Goal: Task Accomplishment & Management: Manage account settings

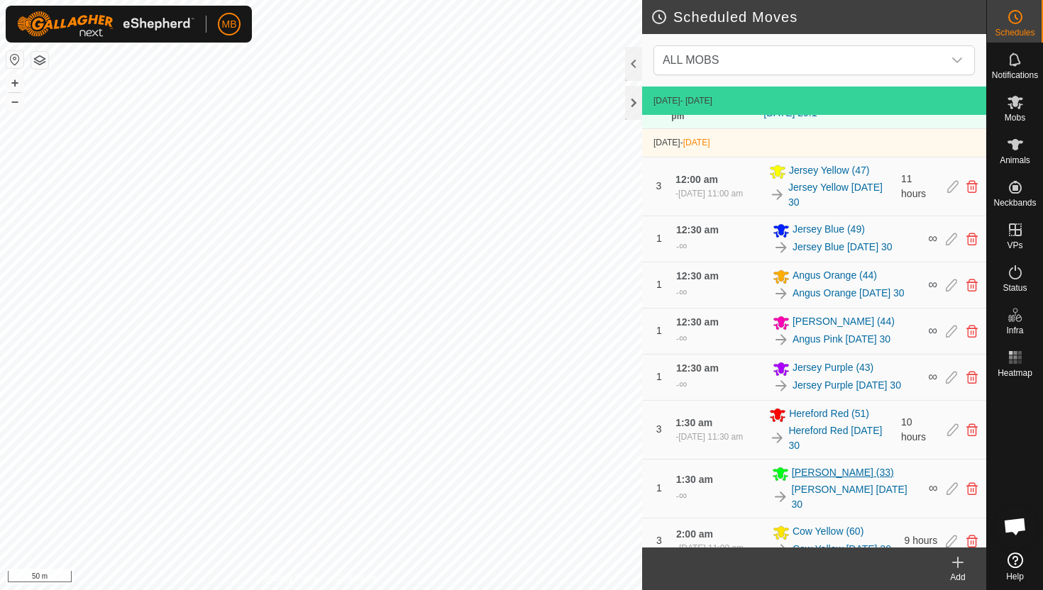
scroll to position [813, 0]
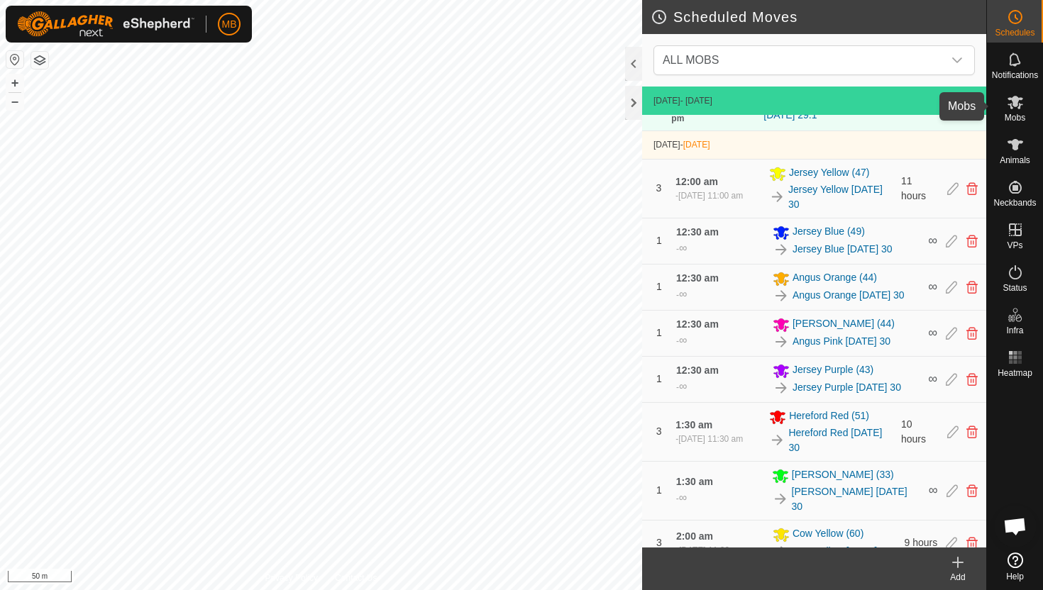
click at [1018, 100] on icon at bounding box center [1015, 102] width 16 height 13
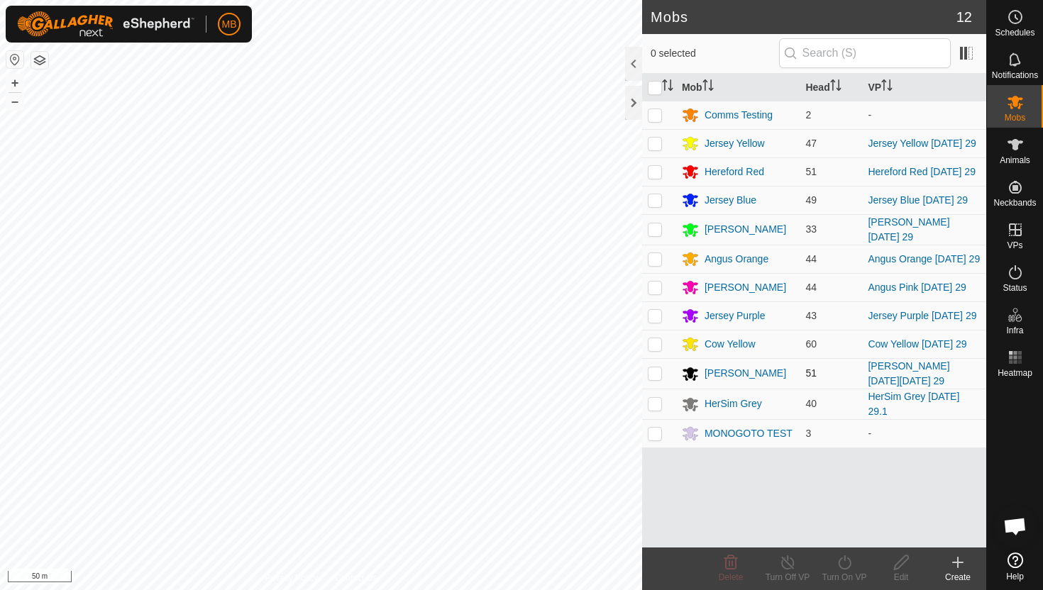
click at [656, 368] on p-checkbox at bounding box center [655, 372] width 14 height 11
checkbox input "true"
click at [848, 558] on icon at bounding box center [844, 562] width 13 height 14
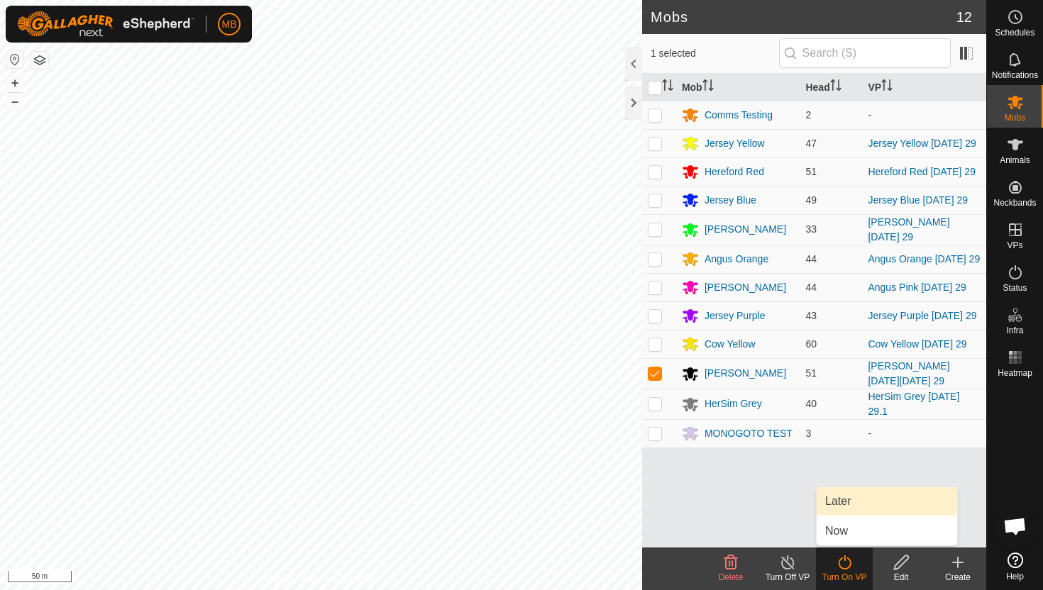
click at [860, 503] on link "Later" at bounding box center [887, 501] width 140 height 28
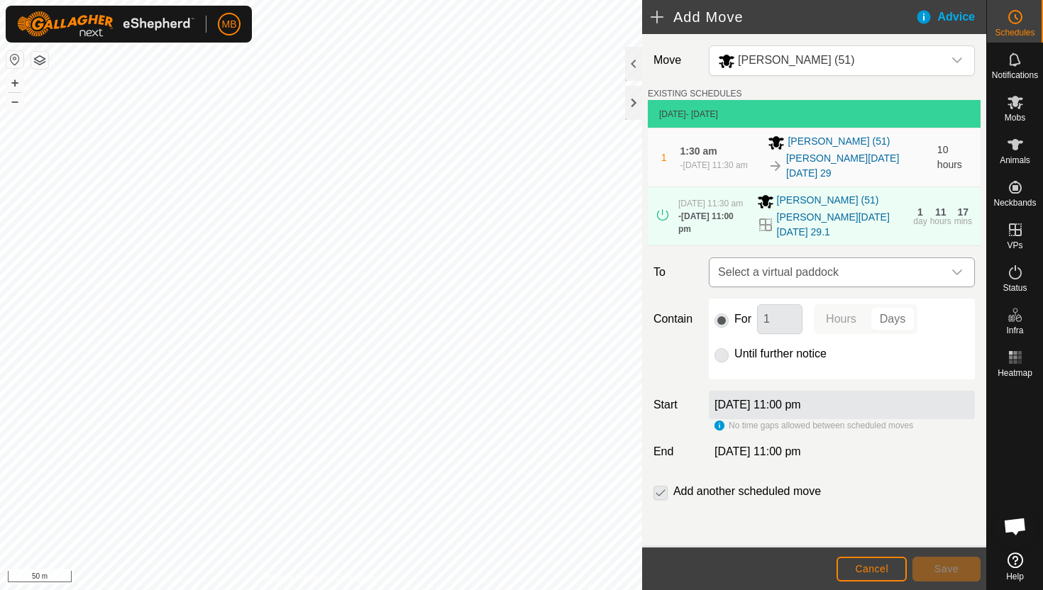
click at [961, 270] on icon "dropdown trigger" at bounding box center [957, 273] width 10 height 6
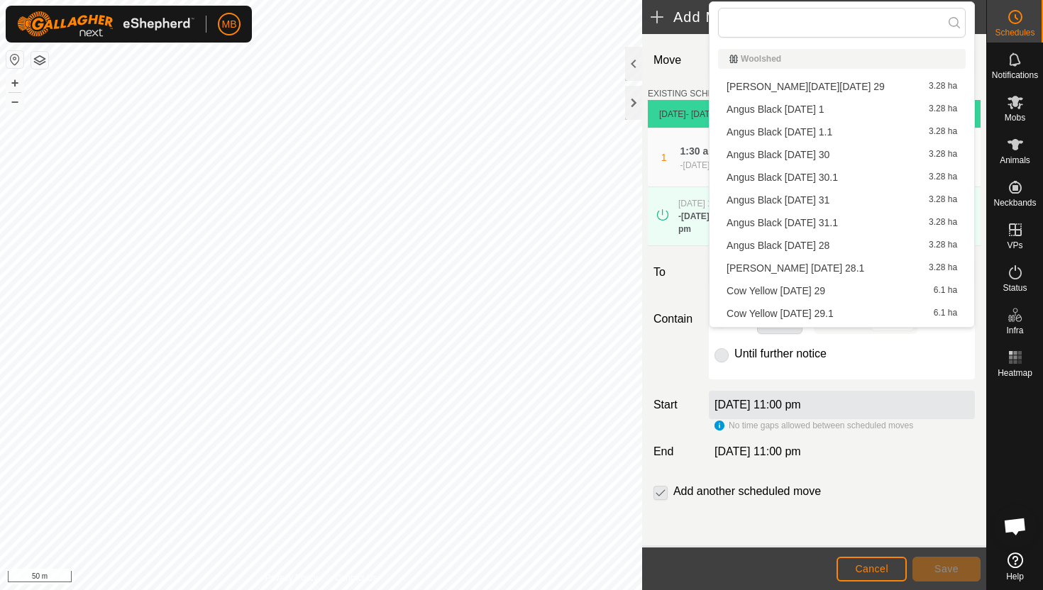
click at [855, 153] on li "Angus Black [DATE] 30 3.28 ha" at bounding box center [842, 154] width 248 height 21
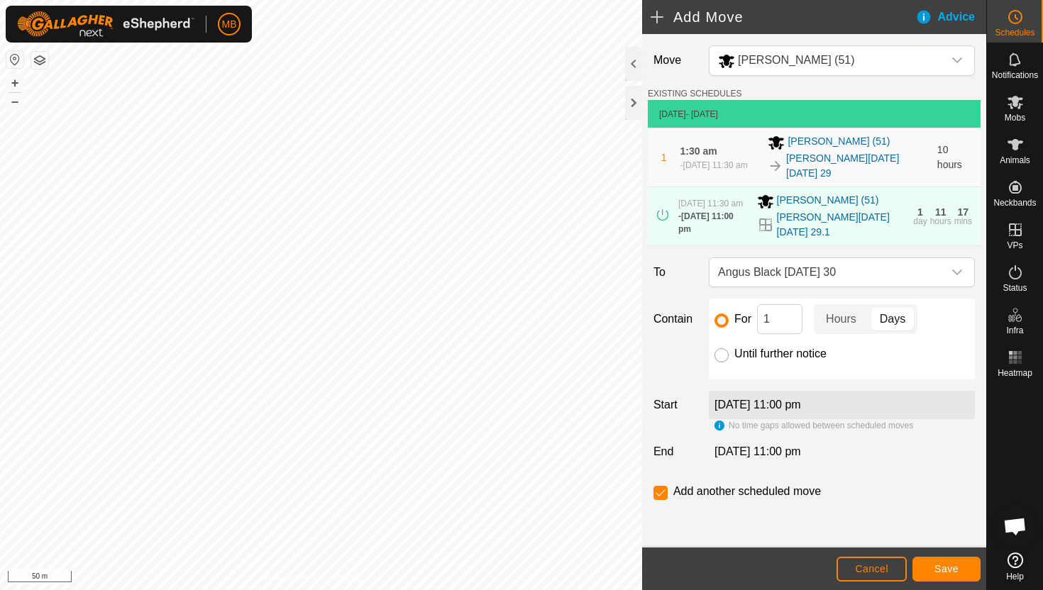
click at [722, 348] on input "Until further notice" at bounding box center [721, 355] width 14 height 14
radio input "true"
checkbox input "false"
click at [873, 569] on span "Cancel" at bounding box center [871, 568] width 33 height 11
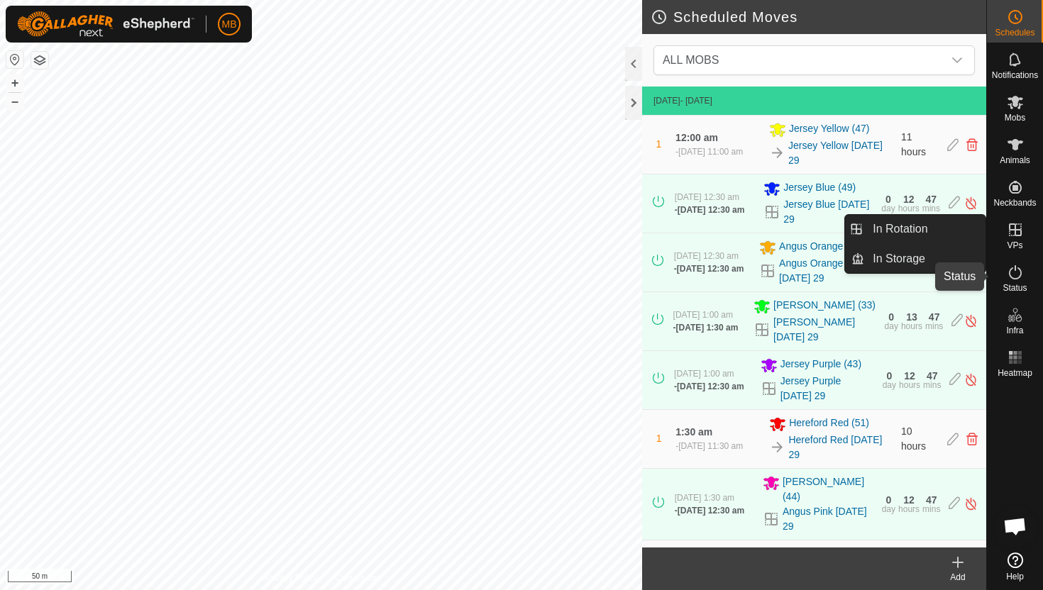
click at [1014, 268] on icon at bounding box center [1015, 272] width 13 height 14
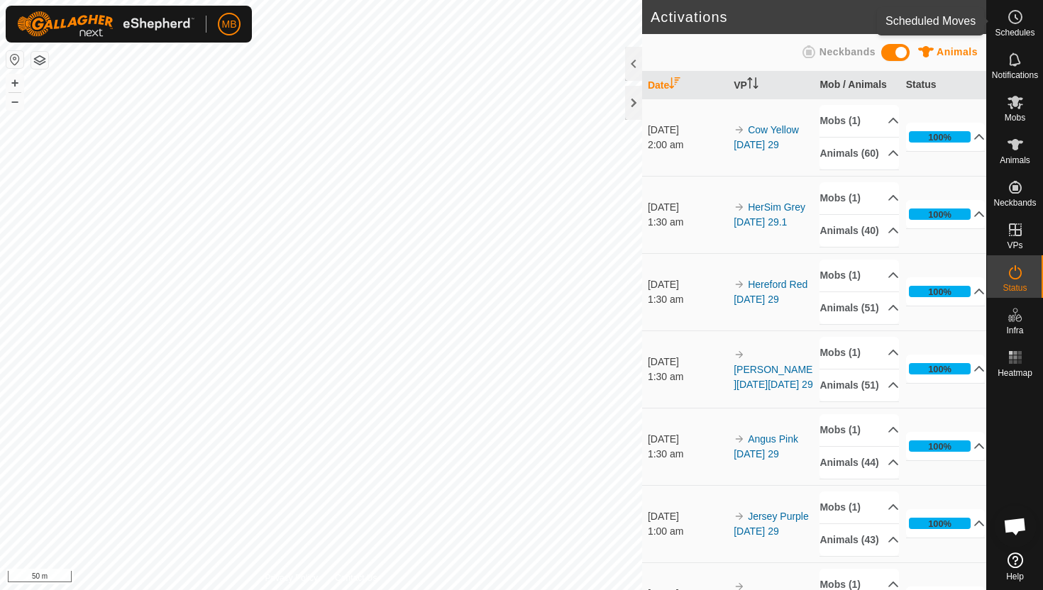
click at [1017, 11] on circle at bounding box center [1015, 17] width 13 height 13
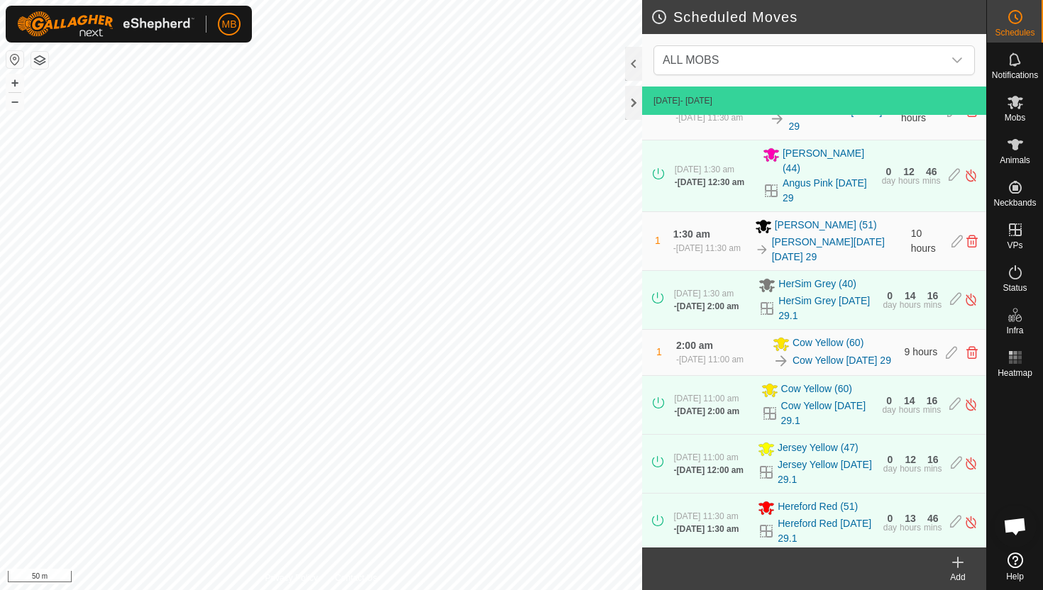
scroll to position [332, 0]
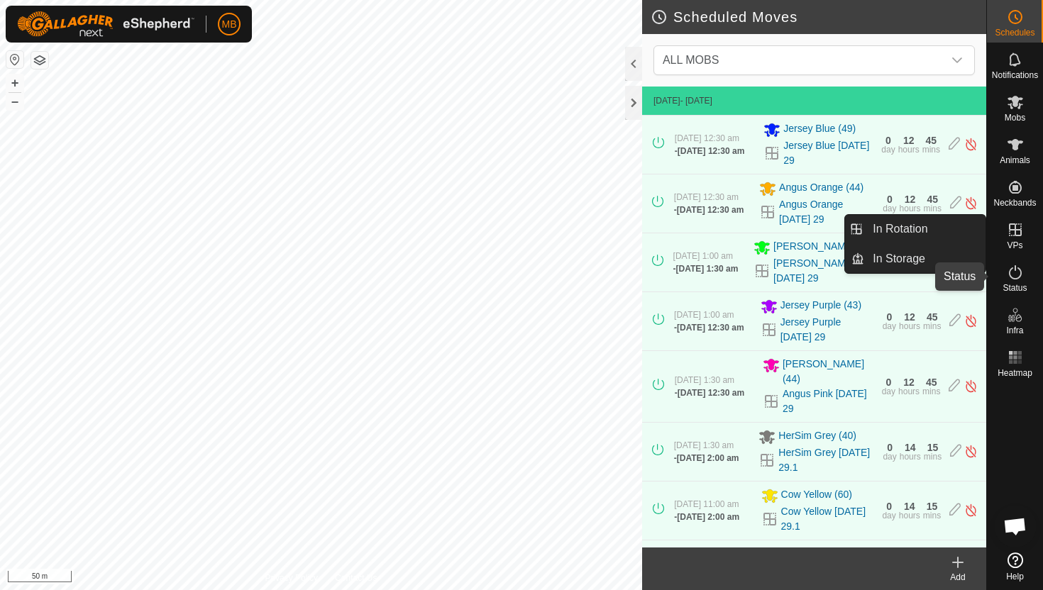
click at [1017, 269] on icon at bounding box center [1015, 272] width 17 height 17
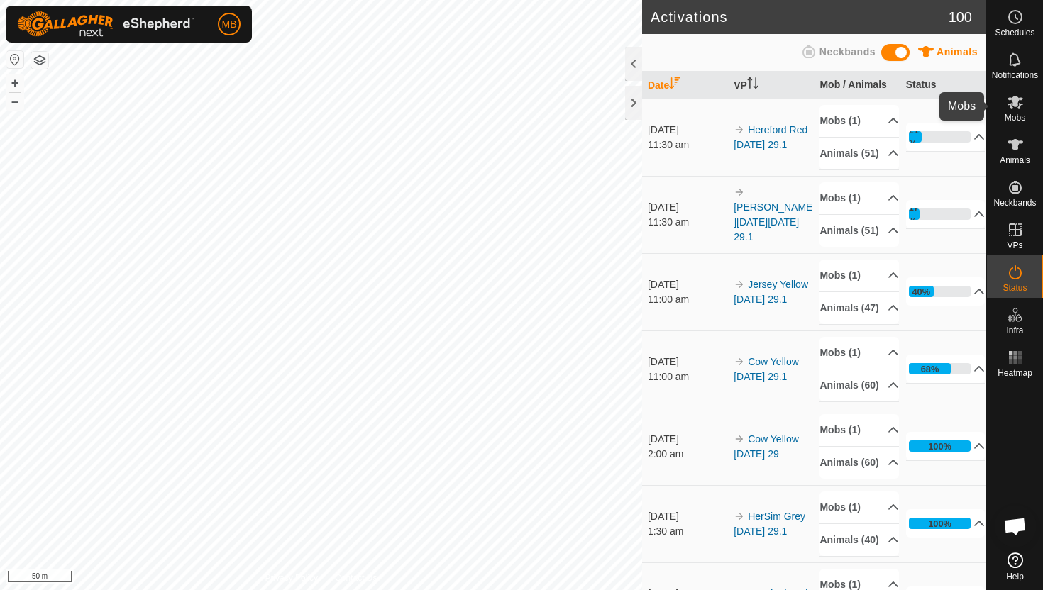
click at [1017, 104] on icon at bounding box center [1015, 102] width 16 height 13
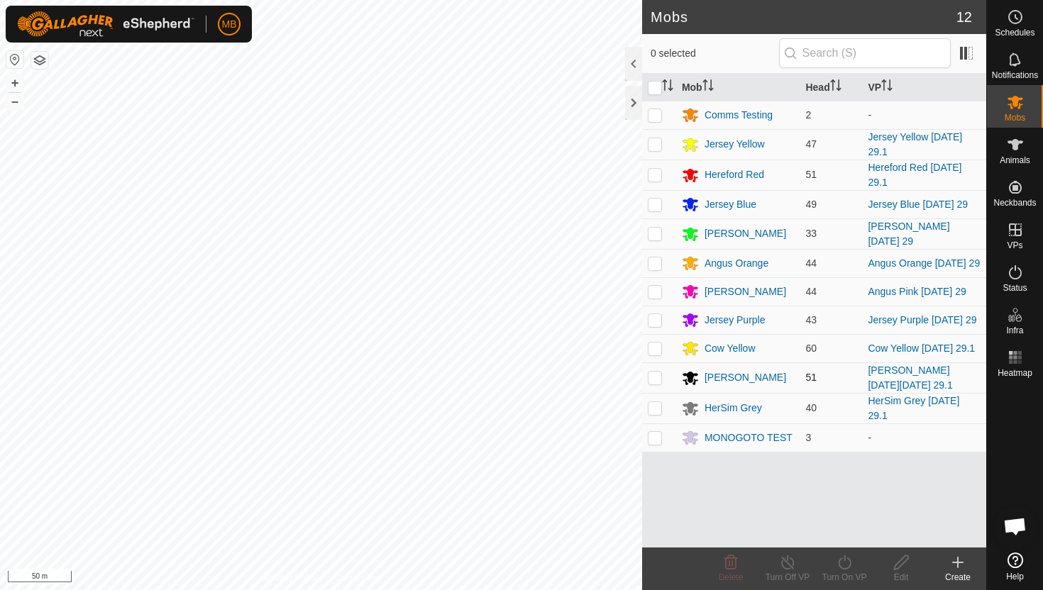
click at [658, 374] on p-checkbox at bounding box center [655, 377] width 14 height 11
checkbox input "true"
click at [846, 566] on icon at bounding box center [845, 562] width 18 height 17
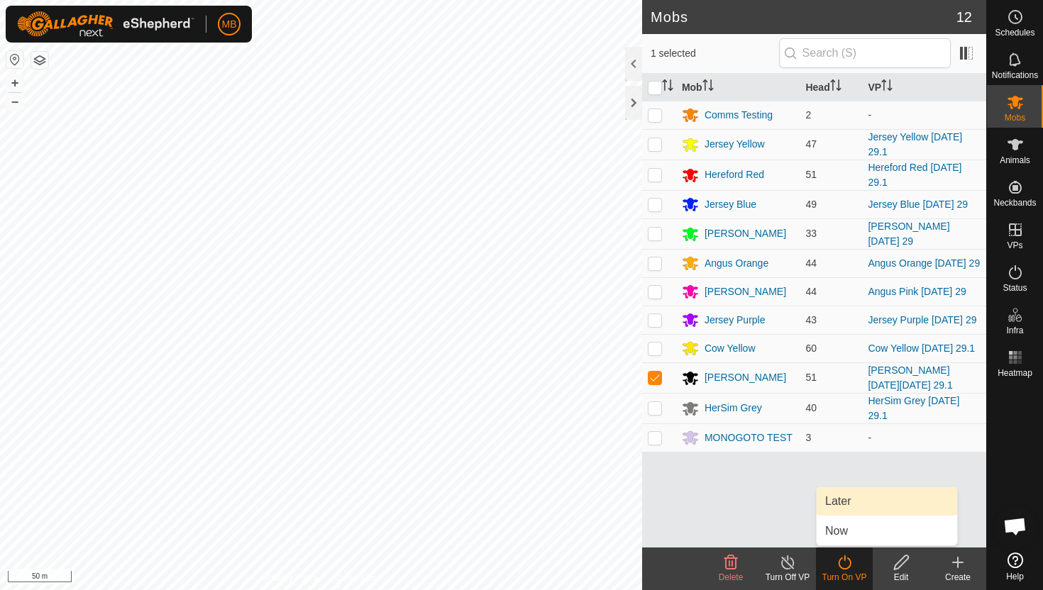
click at [851, 495] on link "Later" at bounding box center [887, 501] width 140 height 28
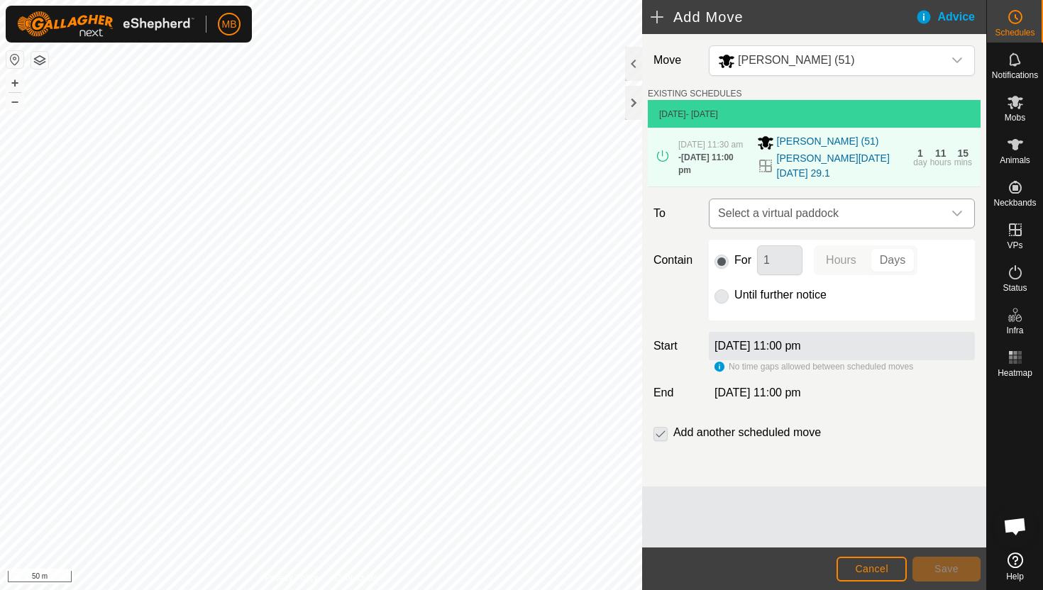
click at [952, 206] on div "dropdown trigger" at bounding box center [957, 213] width 28 height 28
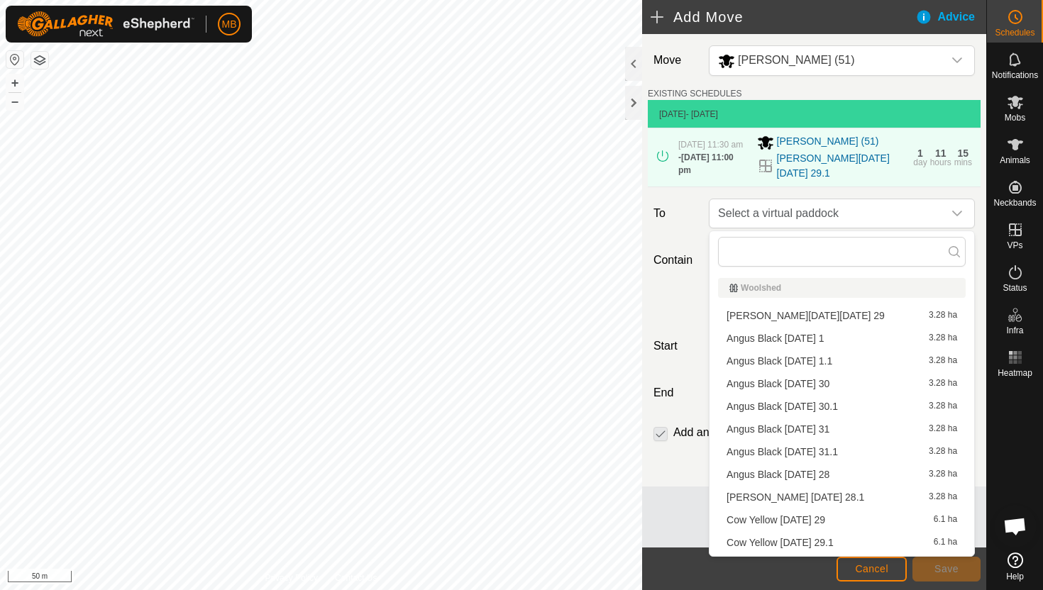
click at [829, 384] on li "Angus Black [DATE] 30 3.28 ha" at bounding box center [842, 383] width 248 height 21
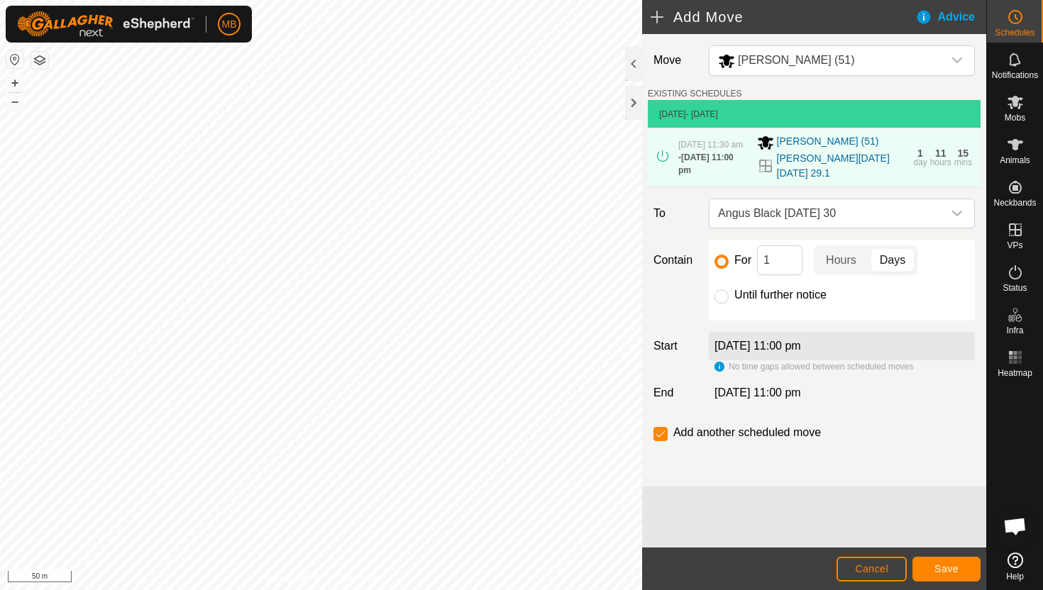
click at [768, 297] on label "Until further notice" at bounding box center [780, 294] width 92 height 11
click at [729, 297] on input "Until further notice" at bounding box center [721, 296] width 14 height 14
radio input "true"
checkbox input "false"
click at [863, 574] on span "Cancel" at bounding box center [871, 568] width 33 height 11
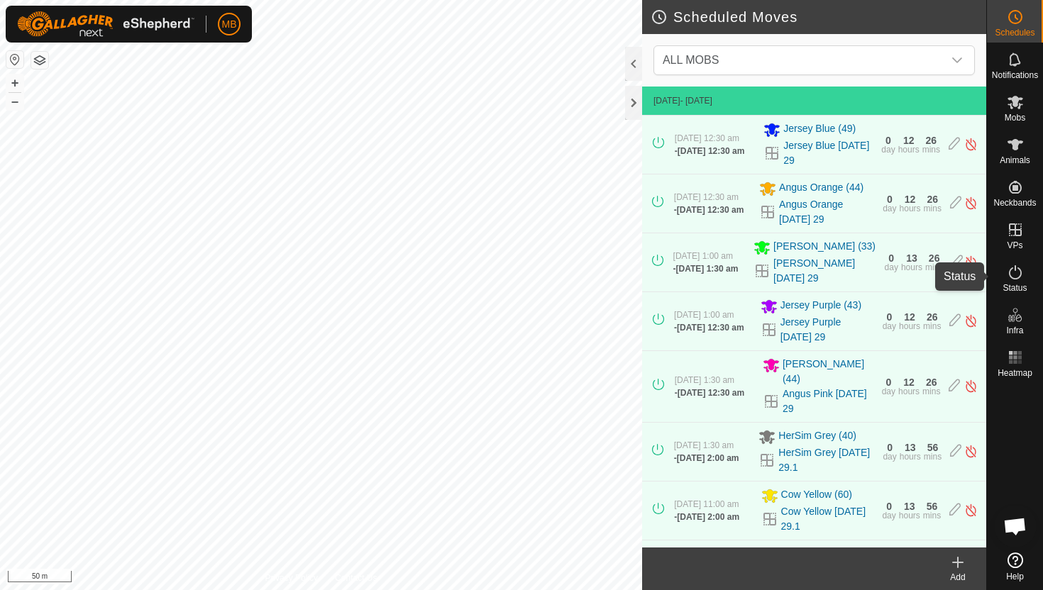
click at [1016, 267] on icon at bounding box center [1015, 272] width 17 height 17
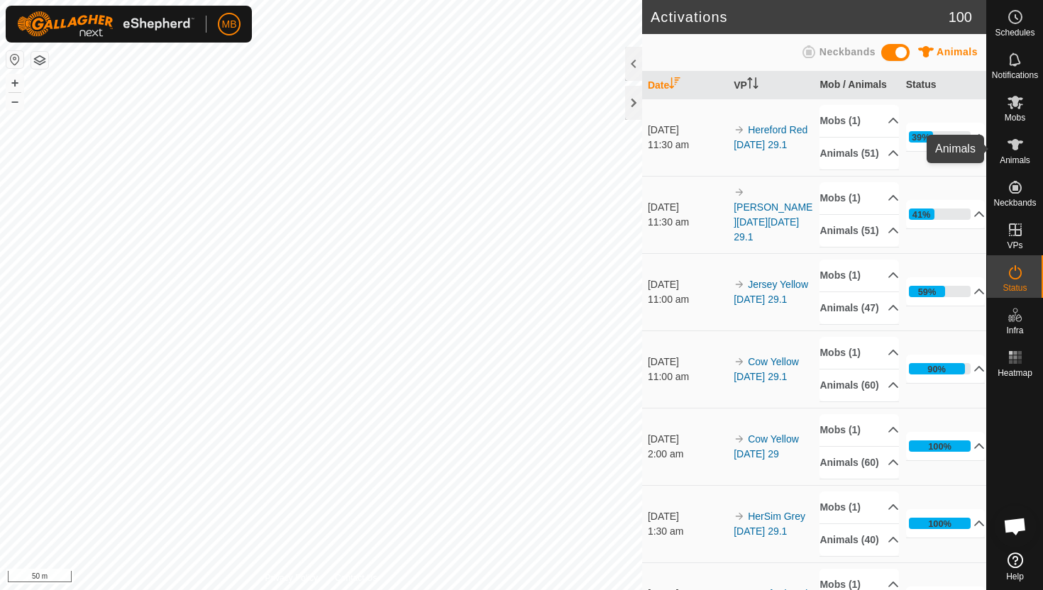
click at [1017, 141] on icon at bounding box center [1015, 144] width 16 height 11
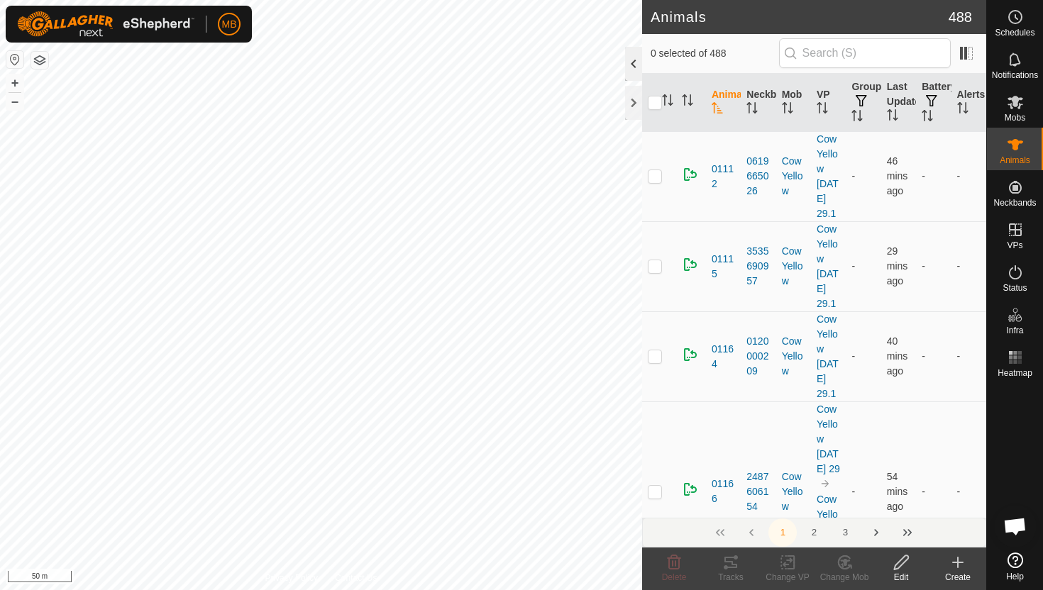
click at [633, 58] on div at bounding box center [633, 64] width 17 height 34
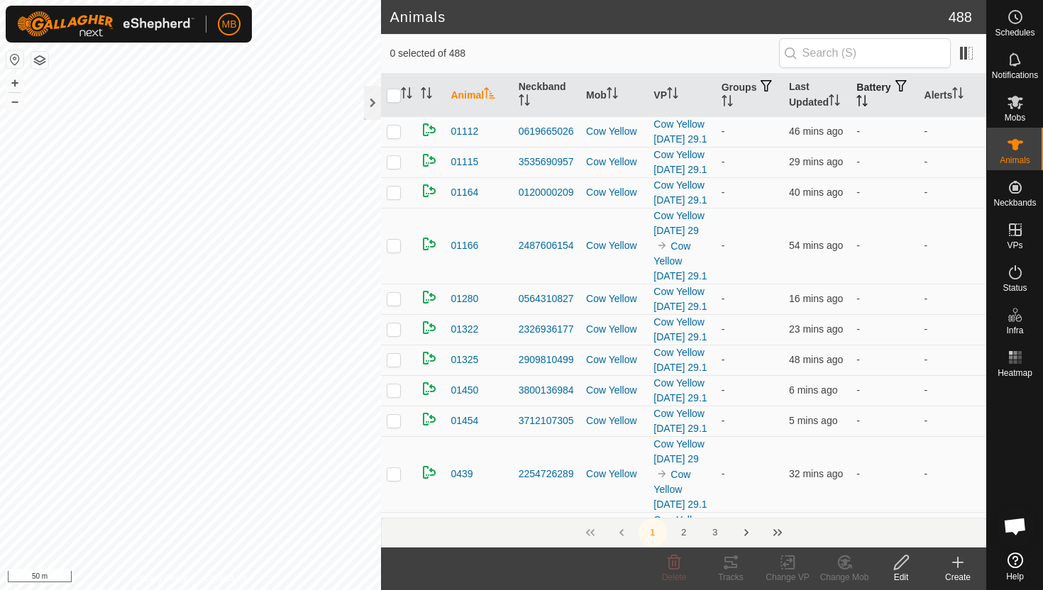
click at [868, 97] on icon "Activate to sort" at bounding box center [861, 100] width 11 height 11
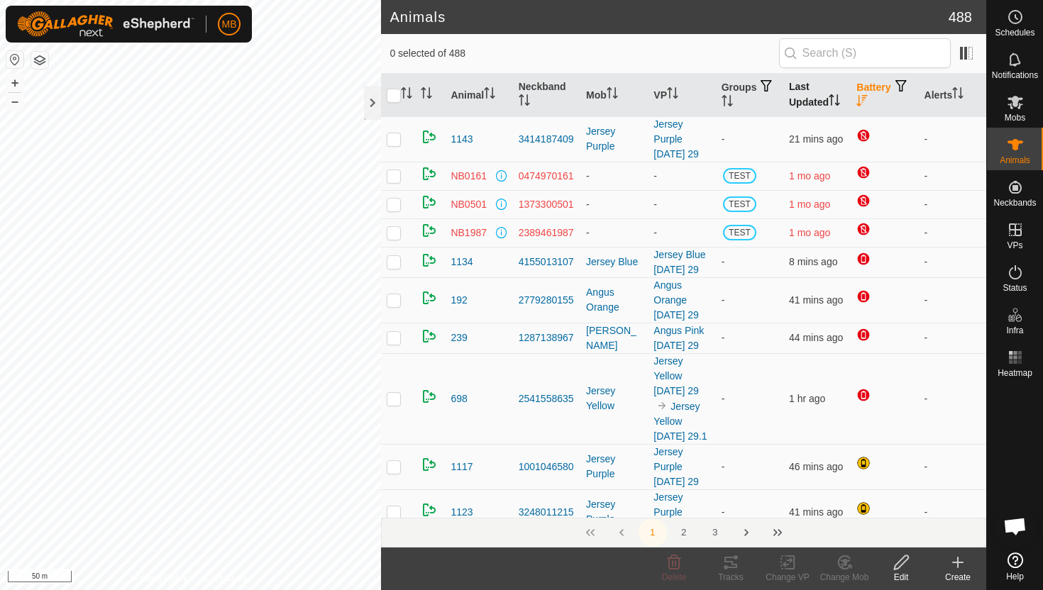
click at [838, 97] on icon "Activate to sort" at bounding box center [834, 99] width 11 height 11
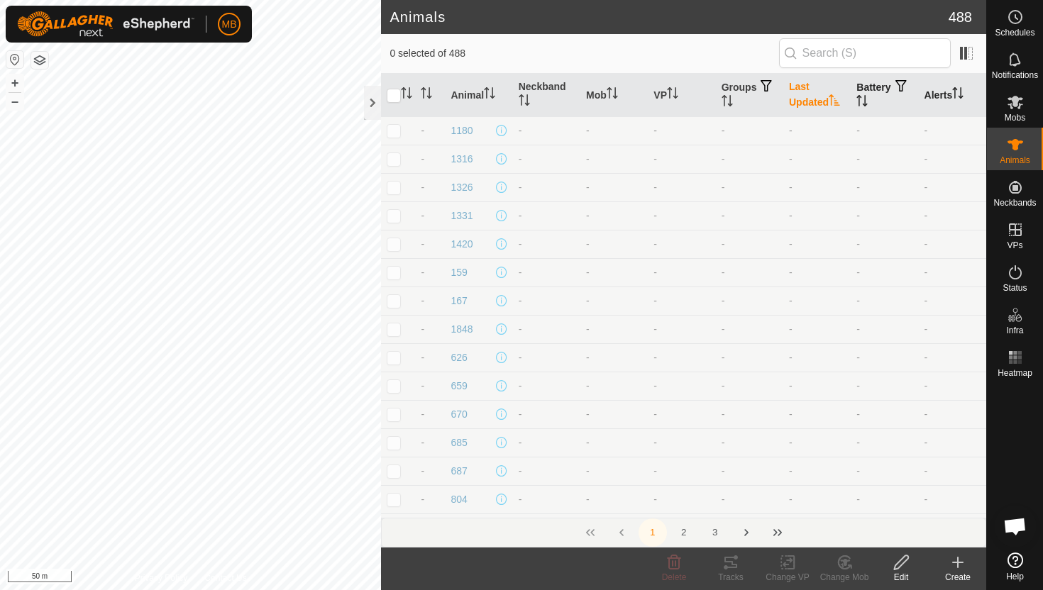
click at [960, 91] on icon "Activate to sort" at bounding box center [957, 92] width 11 height 11
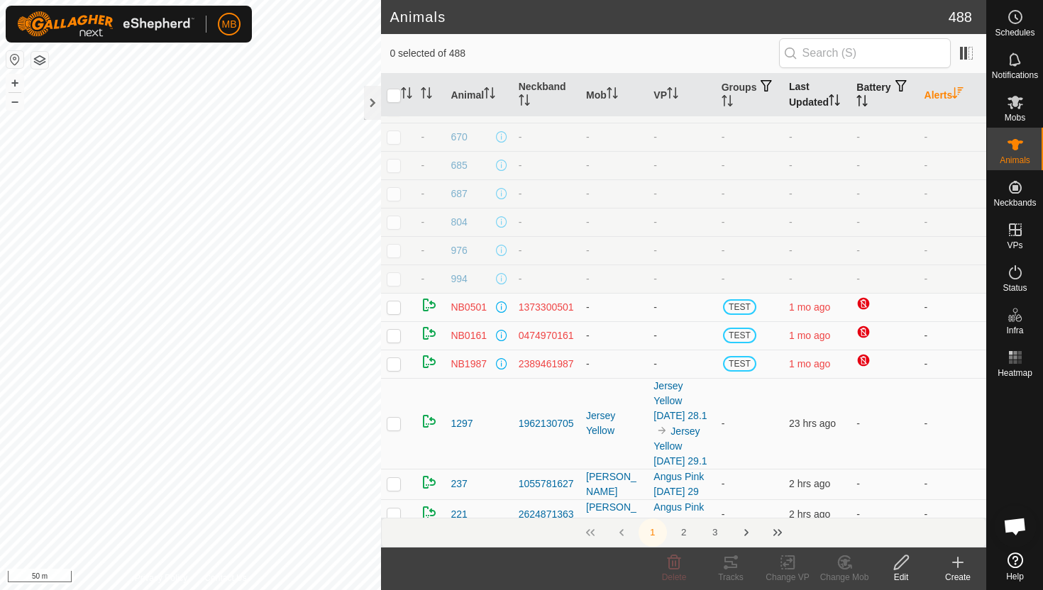
scroll to position [721, 0]
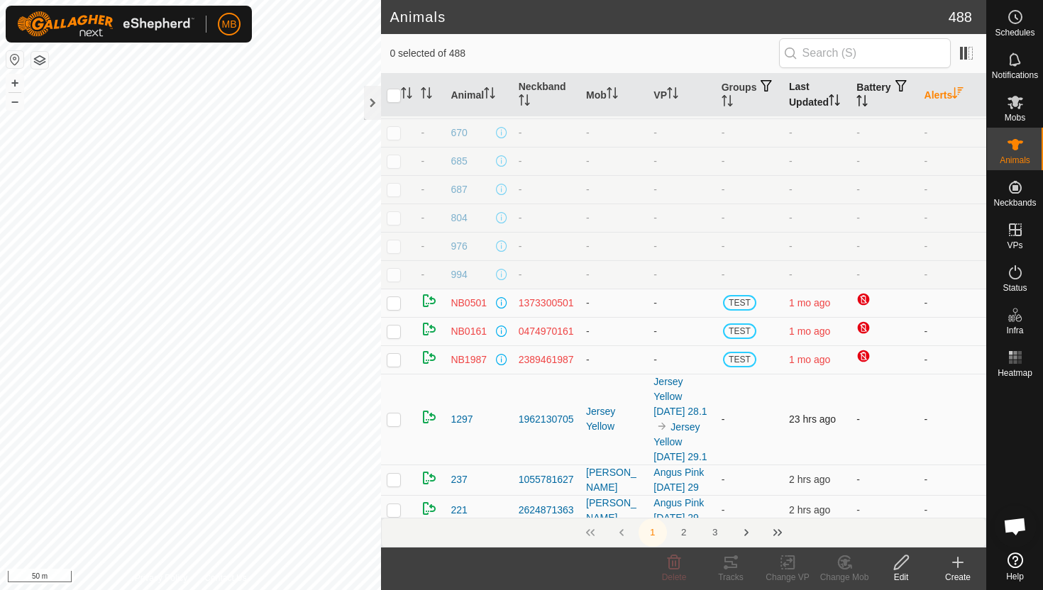
click at [394, 414] on p-checkbox at bounding box center [394, 419] width 14 height 11
checkbox input "true"
click at [1018, 97] on icon at bounding box center [1015, 102] width 17 height 17
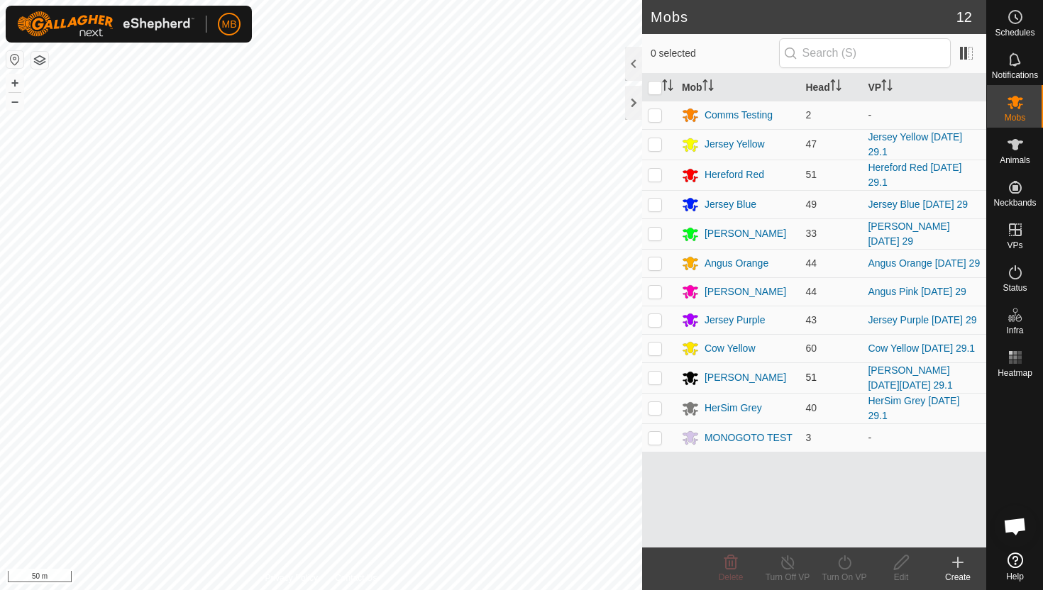
click at [656, 372] on p-checkbox at bounding box center [655, 377] width 14 height 11
checkbox input "true"
click at [846, 563] on icon at bounding box center [845, 562] width 18 height 17
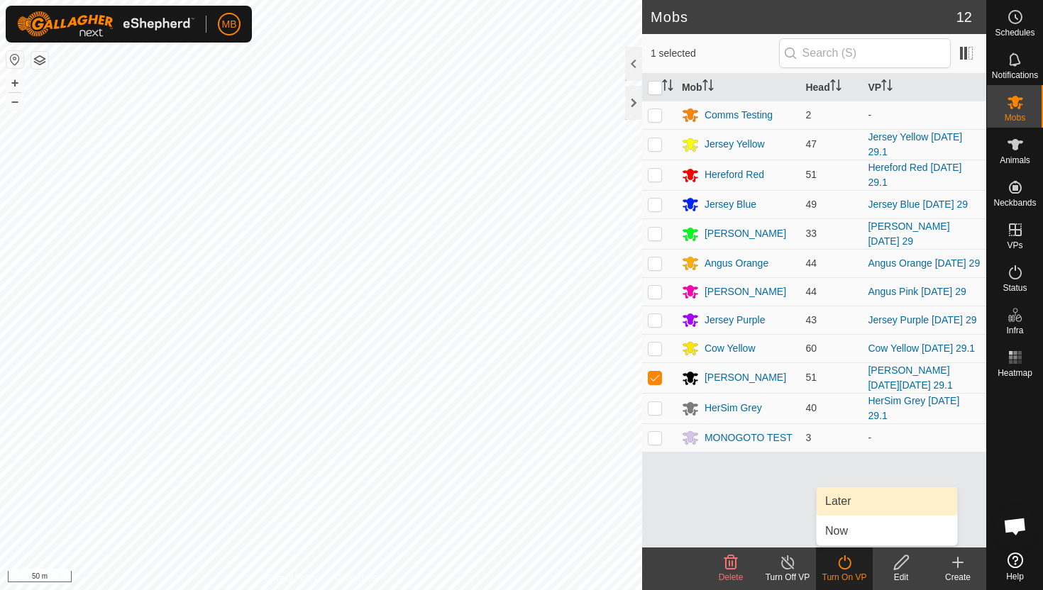
click at [862, 497] on link "Later" at bounding box center [887, 501] width 140 height 28
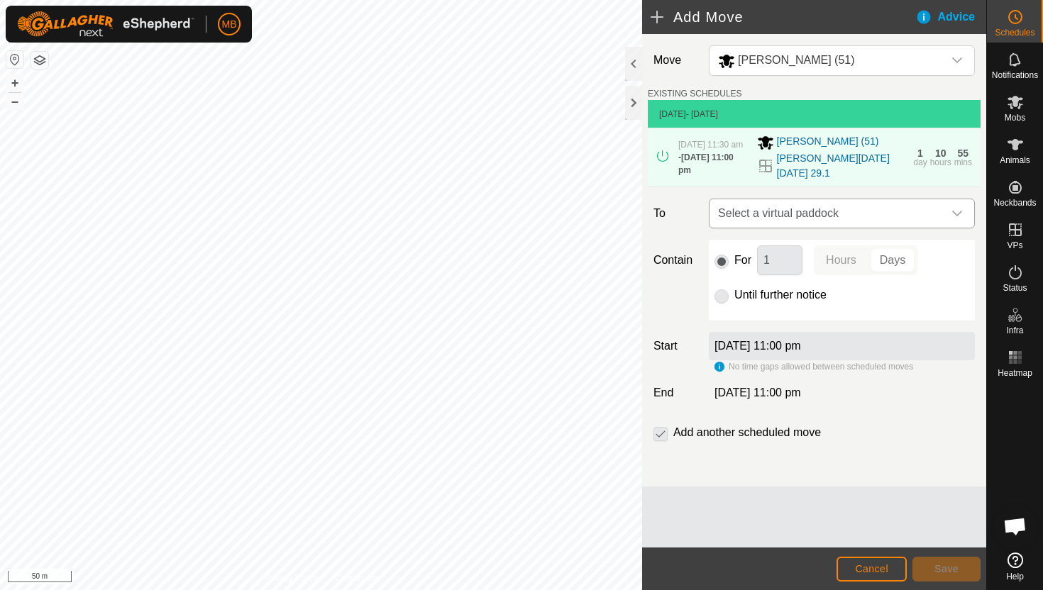
click at [961, 214] on icon "dropdown trigger" at bounding box center [956, 213] width 11 height 11
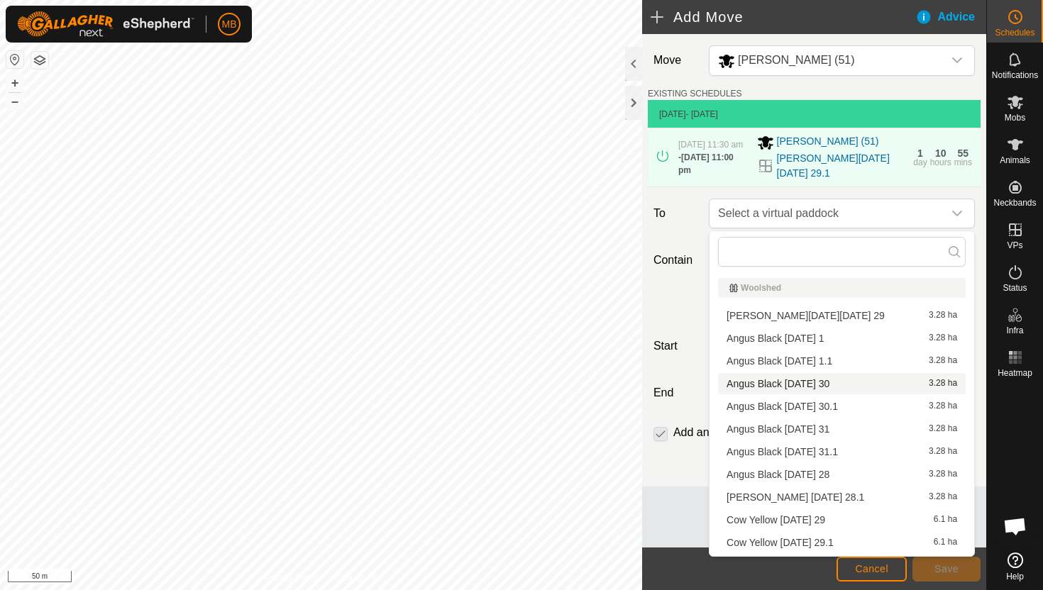
click at [824, 382] on li "Angus Black [DATE] 30 3.28 ha" at bounding box center [842, 383] width 248 height 21
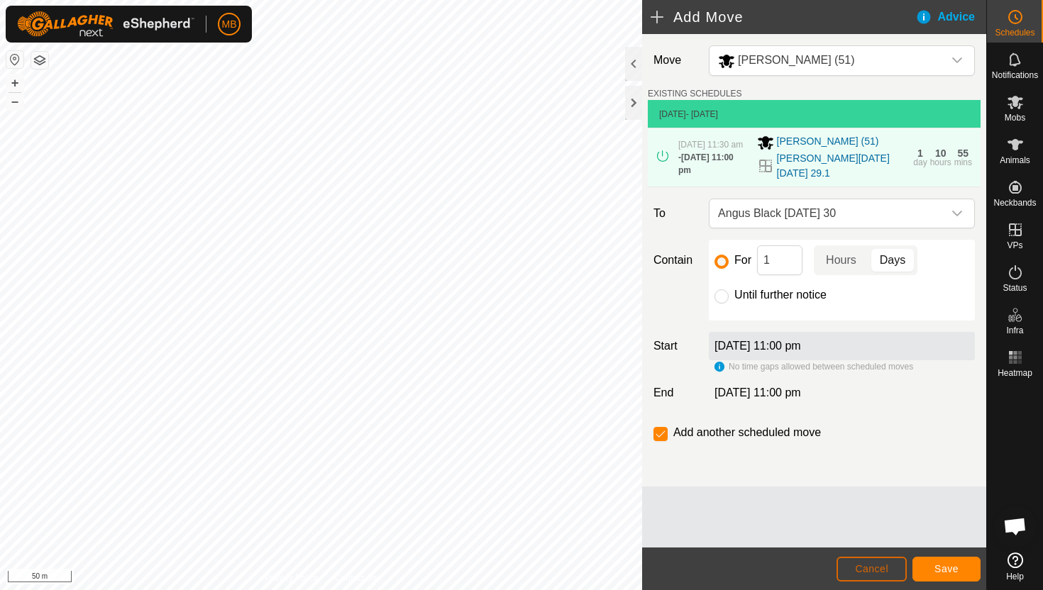
click at [873, 561] on button "Cancel" at bounding box center [871, 569] width 70 height 25
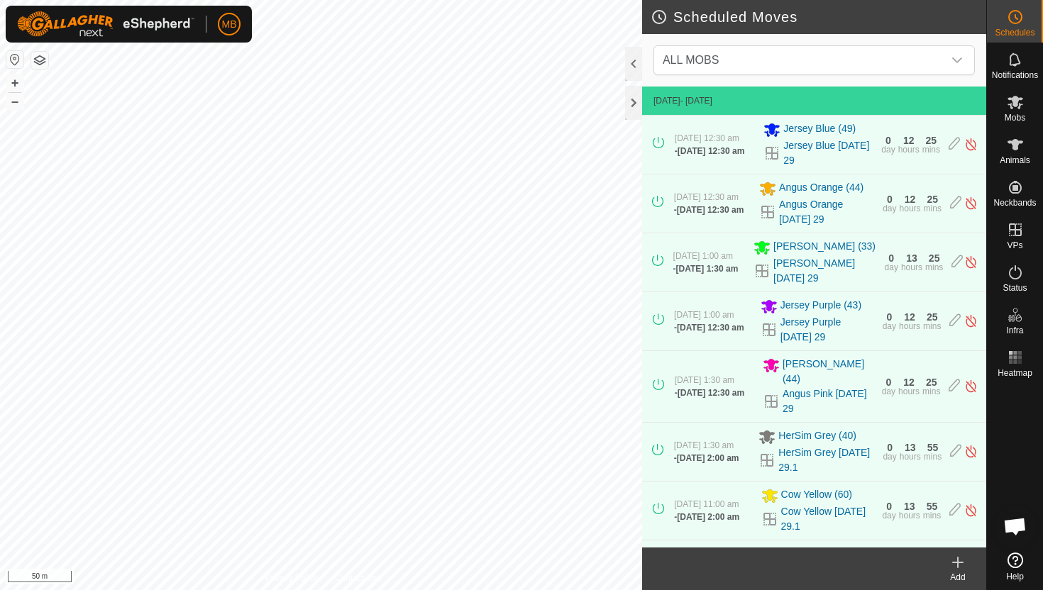
click at [523, 0] on html "MB Schedules Notifications Mobs Animals Neckbands VPs Status Infra Heatmap Help…" at bounding box center [521, 295] width 1043 height 590
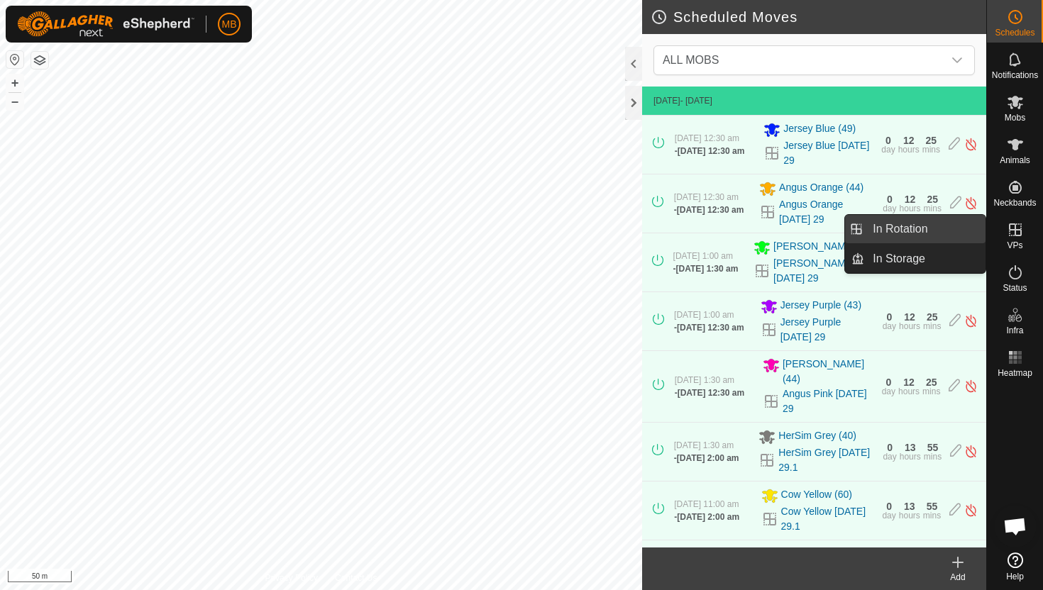
click at [929, 232] on link "In Rotation" at bounding box center [924, 229] width 121 height 28
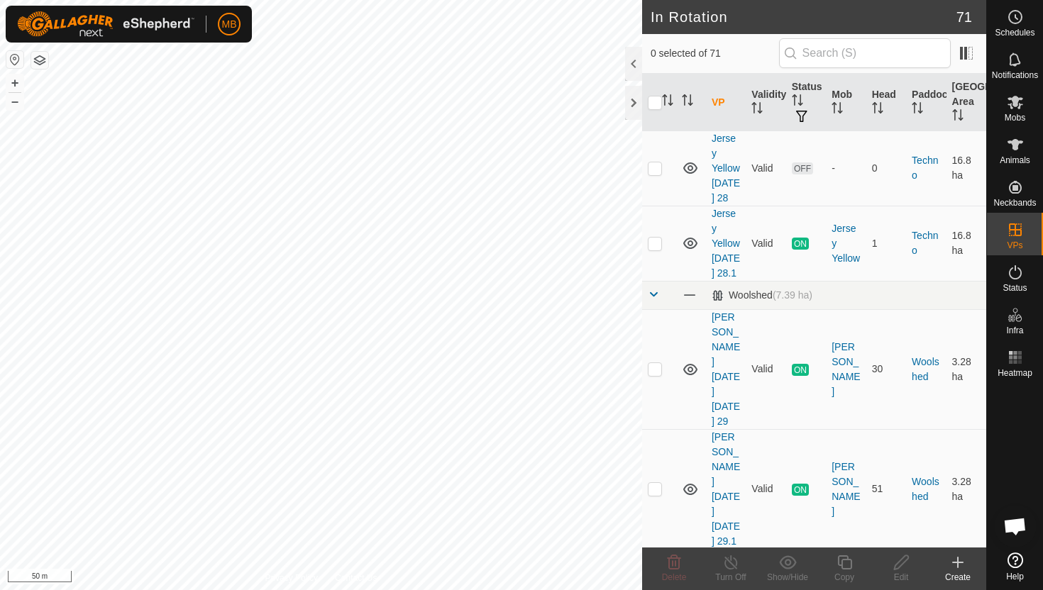
scroll to position [2730, 0]
click at [654, 481] on p-checkbox at bounding box center [655, 486] width 14 height 11
checkbox input "true"
click at [848, 564] on icon at bounding box center [845, 562] width 18 height 17
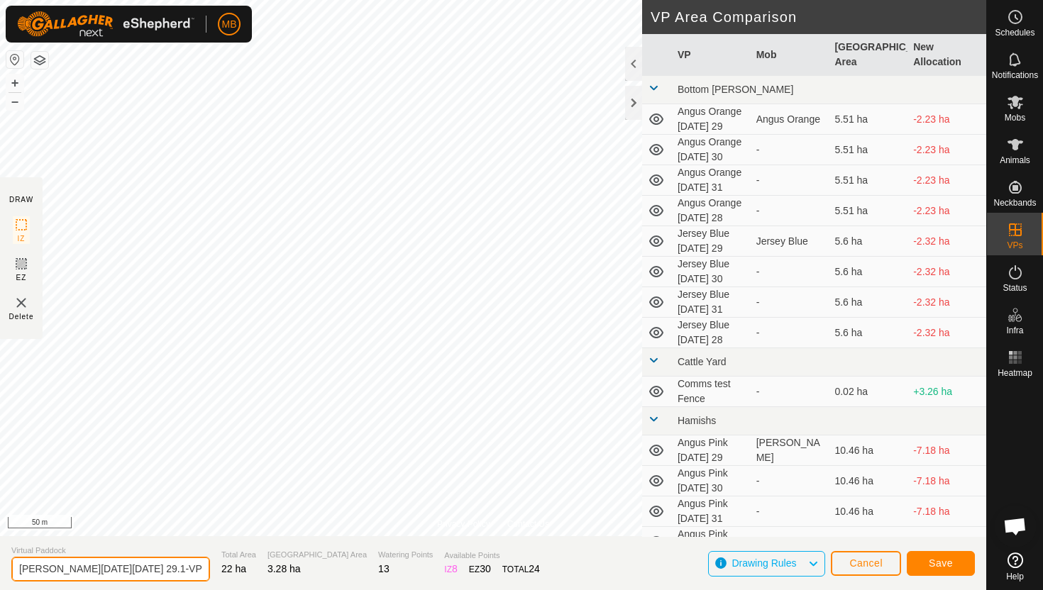
click at [163, 571] on input "Angus Black Friday 29.1-VP001" at bounding box center [110, 569] width 199 height 25
type input "[PERSON_NAME][DATE][DATE] 29.2"
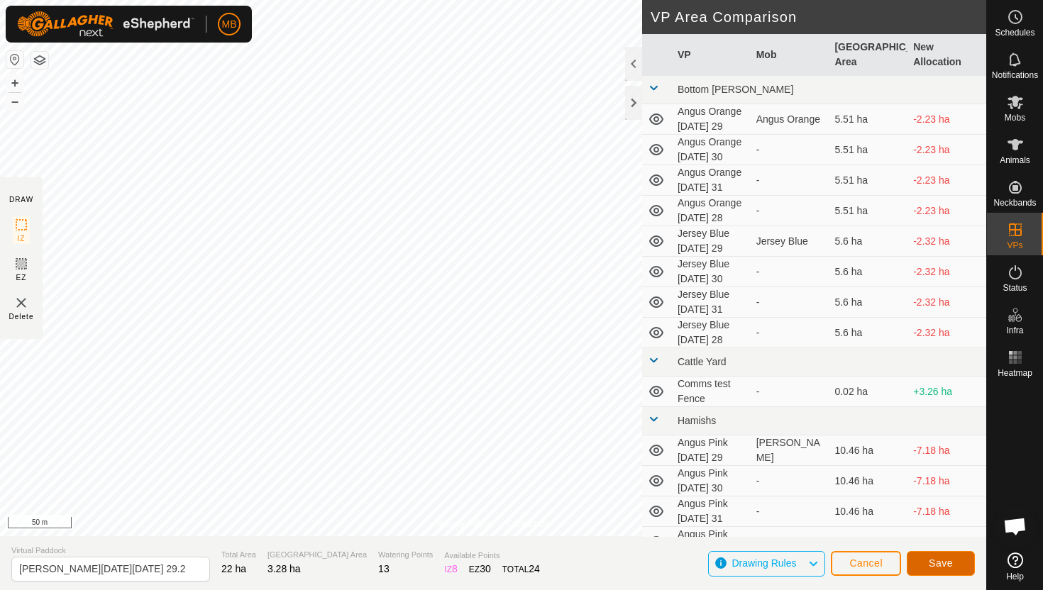
click at [952, 563] on span "Save" at bounding box center [941, 563] width 24 height 11
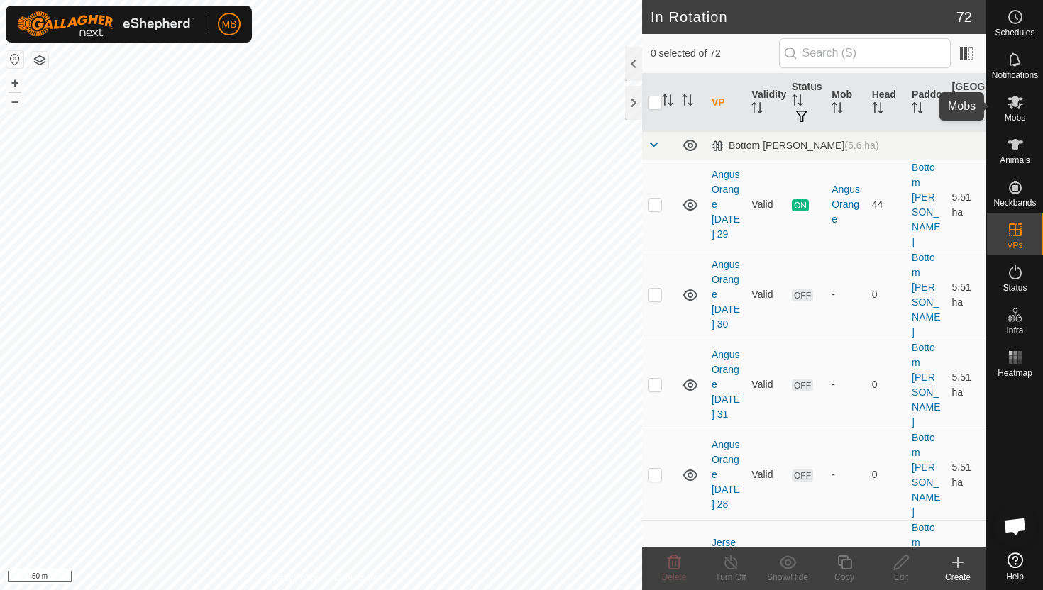
click at [1017, 101] on icon at bounding box center [1015, 102] width 16 height 13
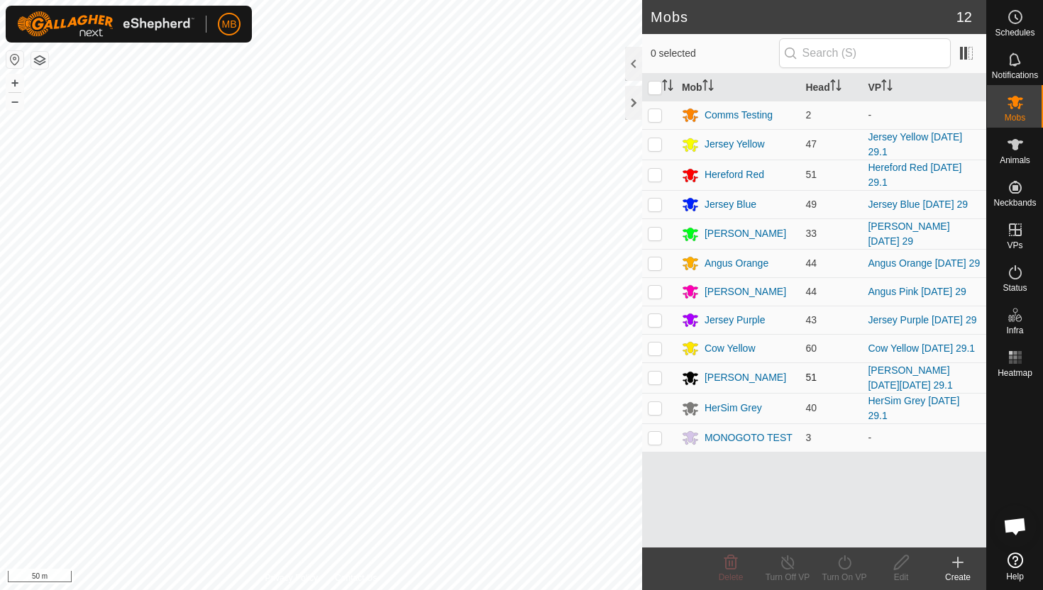
click at [658, 372] on p-checkbox at bounding box center [655, 377] width 14 height 11
checkbox input "true"
click at [843, 561] on icon at bounding box center [845, 562] width 18 height 17
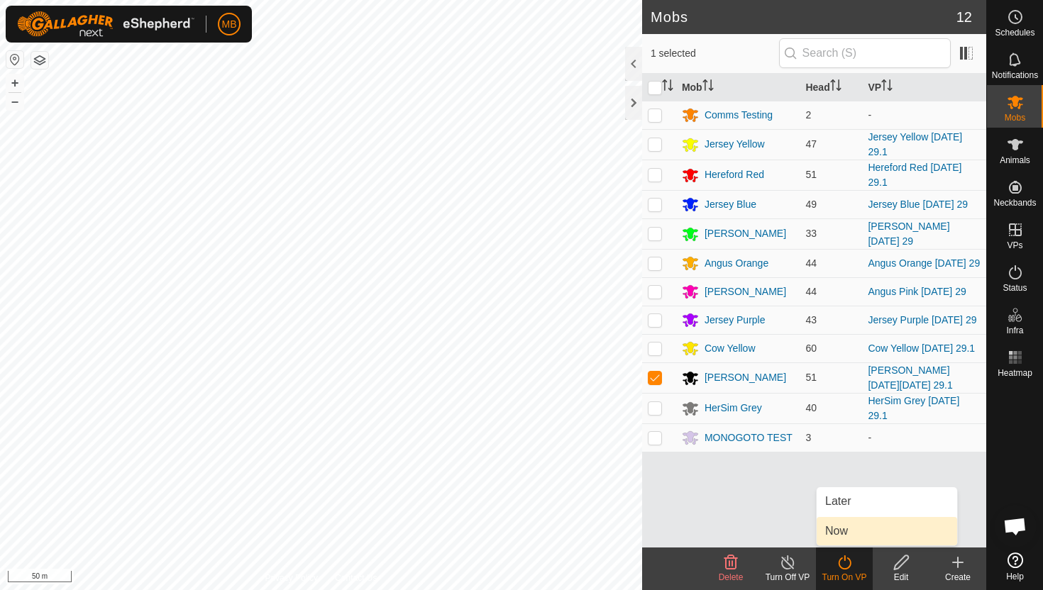
click at [846, 529] on link "Now" at bounding box center [887, 531] width 140 height 28
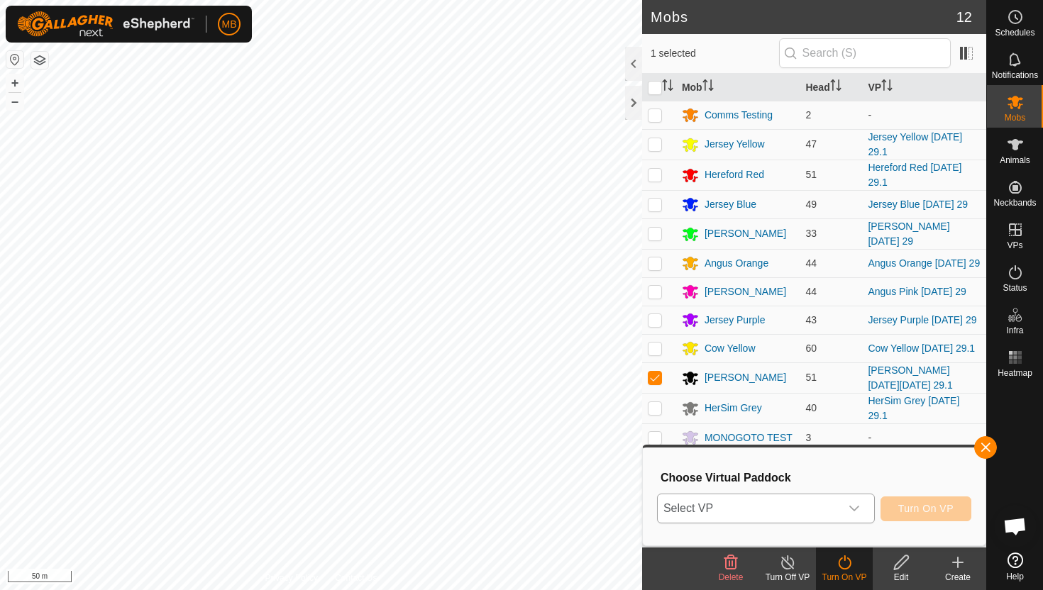
click at [850, 507] on icon "dropdown trigger" at bounding box center [854, 509] width 10 height 6
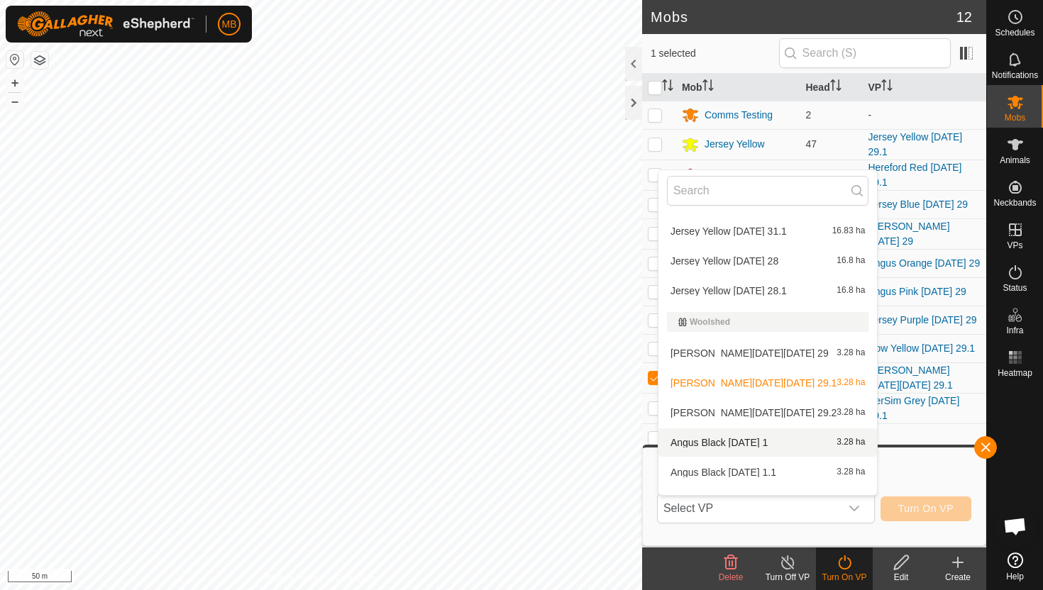
scroll to position [1083, 0]
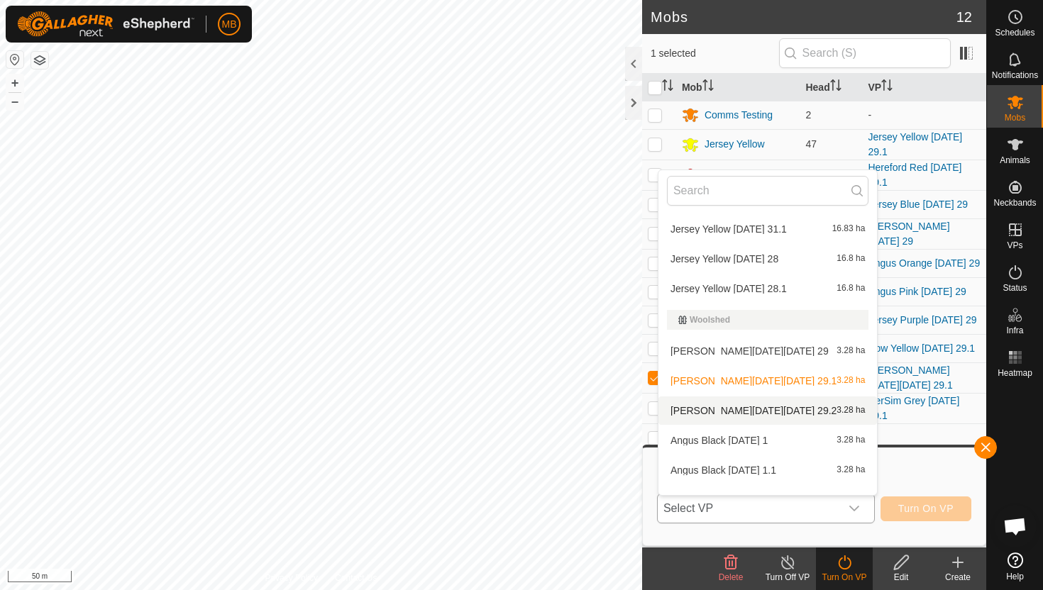
click at [803, 409] on li "Angus Black Friday 29.2 3.28 ha" at bounding box center [767, 411] width 219 height 28
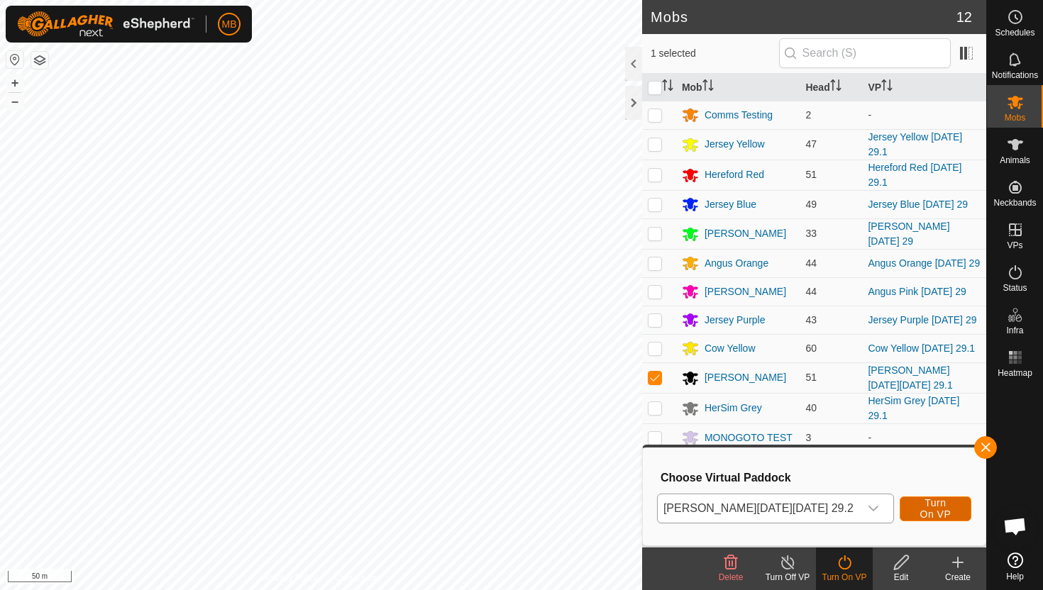
click at [932, 507] on span "Turn On VP" at bounding box center [935, 508] width 36 height 23
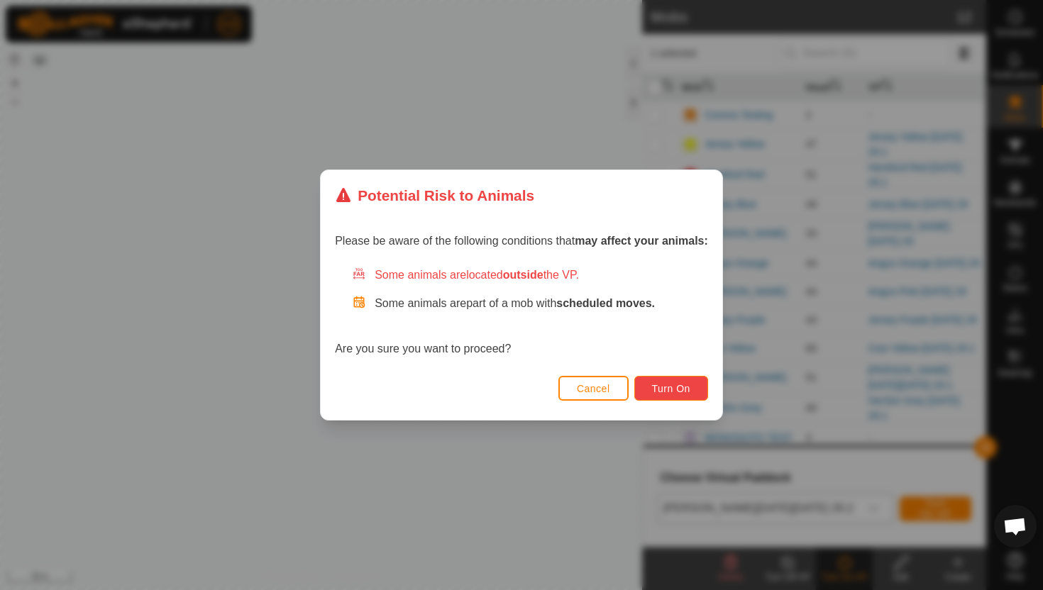
click at [686, 385] on span "Turn On" at bounding box center [671, 388] width 38 height 11
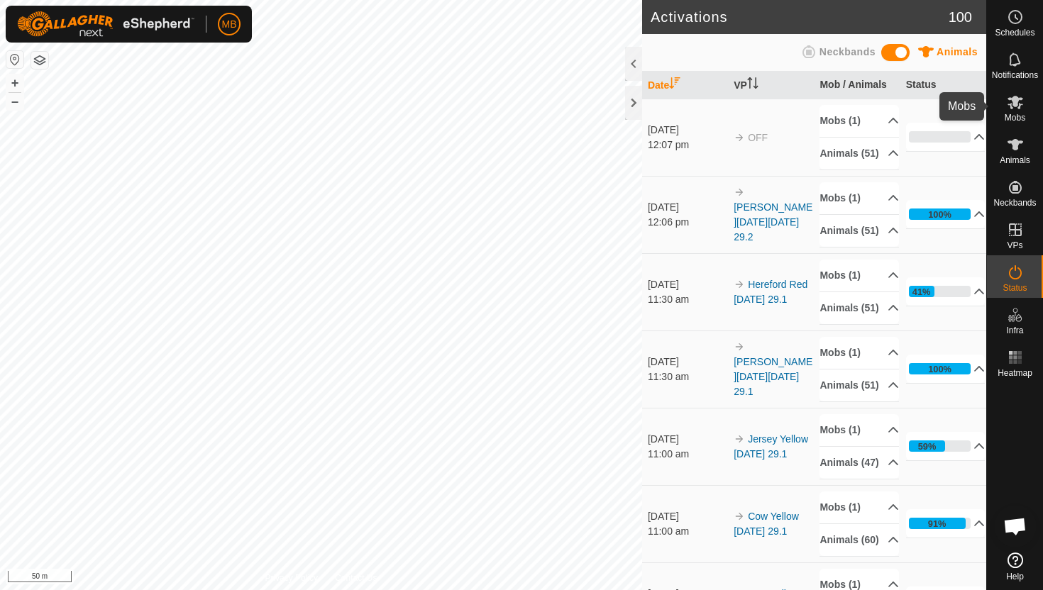
click at [1015, 101] on icon at bounding box center [1015, 102] width 16 height 13
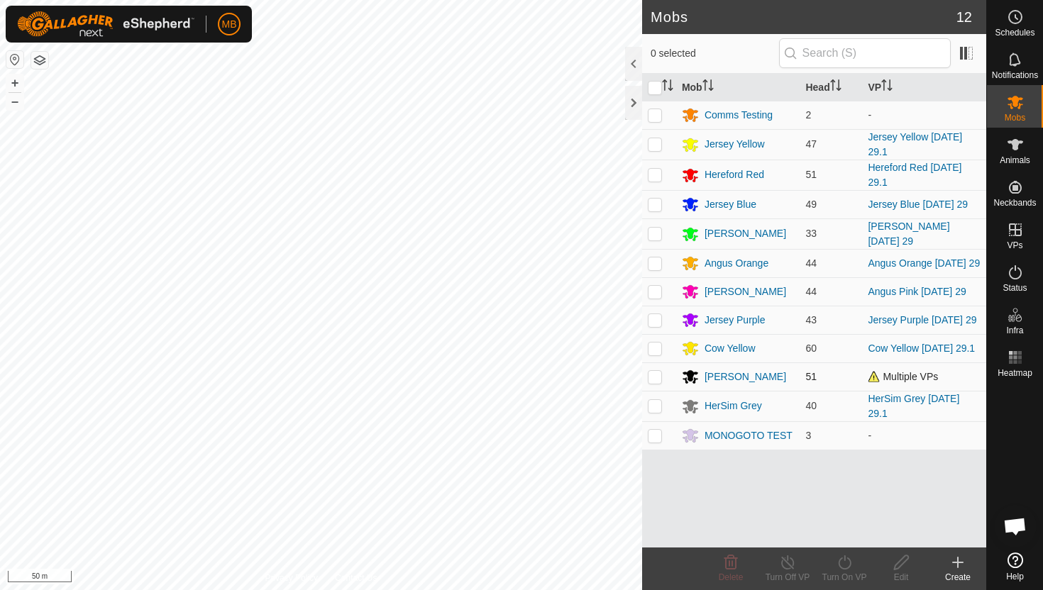
click at [657, 372] on p-checkbox at bounding box center [655, 376] width 14 height 11
checkbox input "true"
click at [846, 562] on icon at bounding box center [845, 562] width 18 height 17
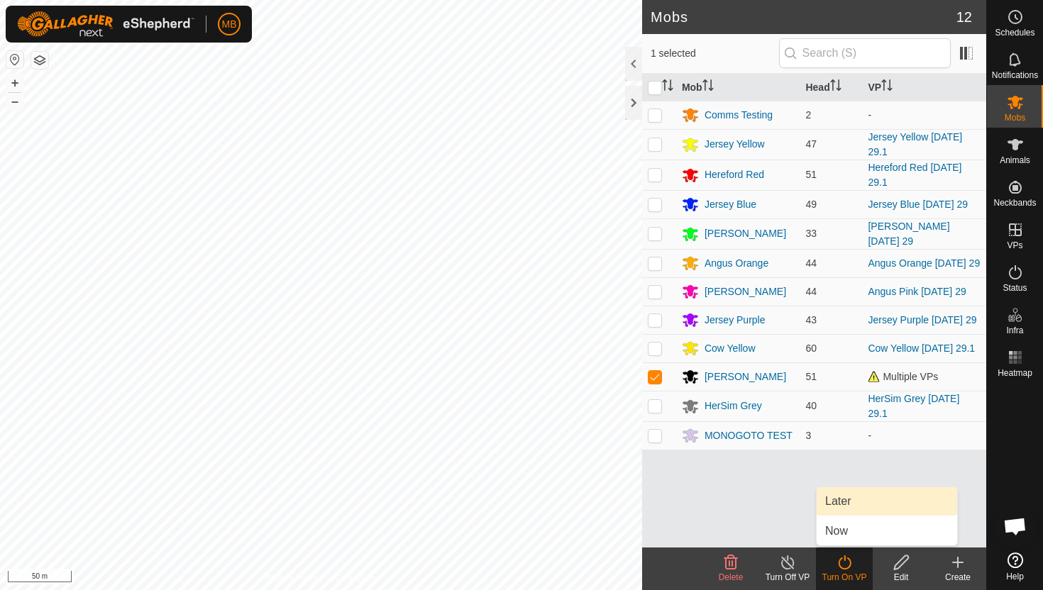
click at [843, 500] on link "Later" at bounding box center [887, 501] width 140 height 28
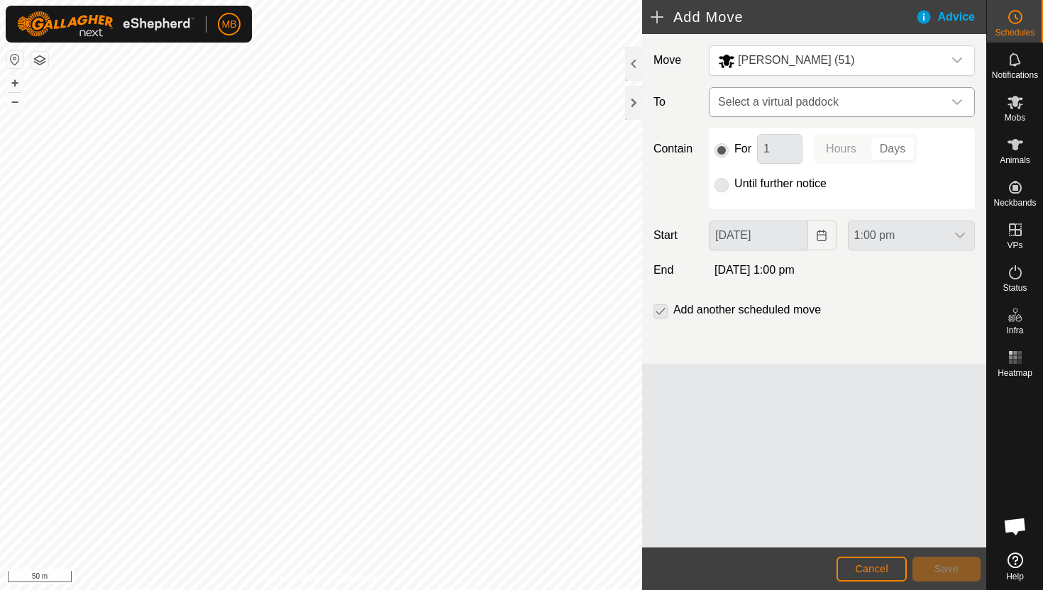
click at [962, 98] on icon "dropdown trigger" at bounding box center [956, 101] width 11 height 11
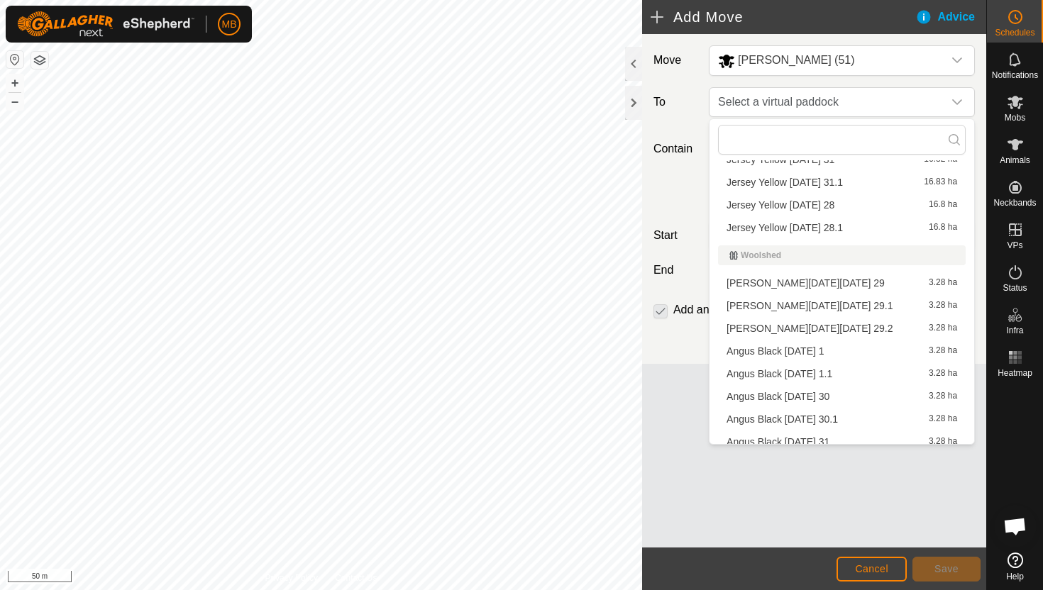
scroll to position [859, 0]
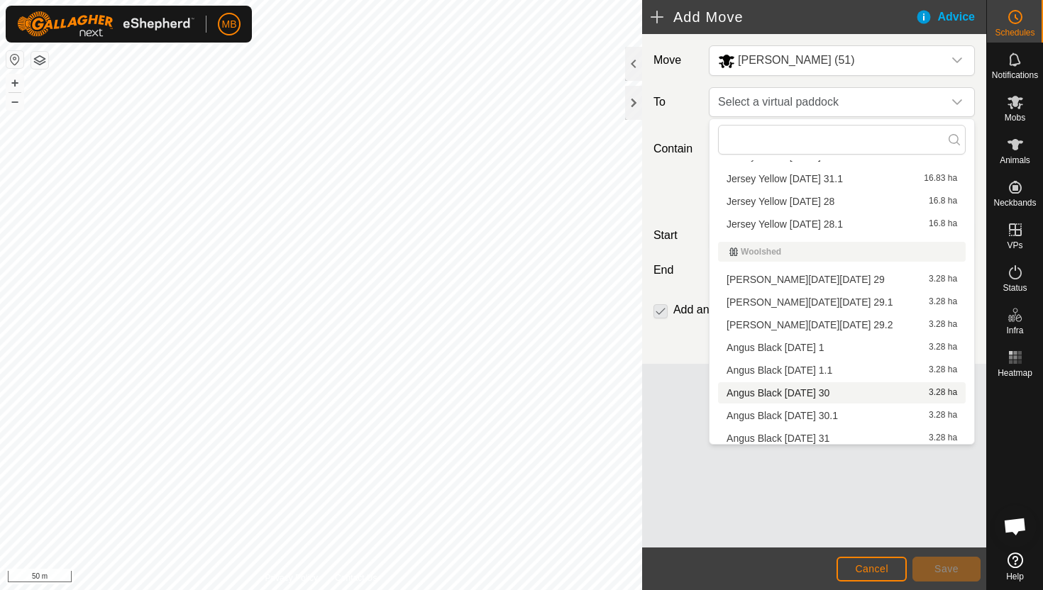
click at [829, 389] on li "Angus Black [DATE] 30 3.28 ha" at bounding box center [842, 392] width 248 height 21
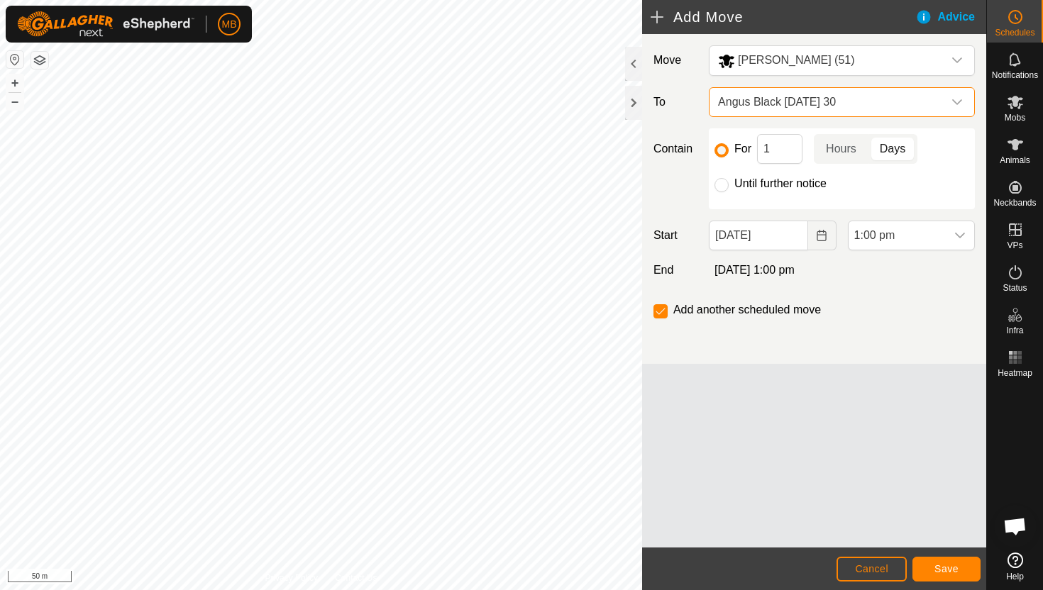
click at [792, 184] on label "Until further notice" at bounding box center [780, 183] width 92 height 11
click at [729, 184] on input "Until further notice" at bounding box center [721, 185] width 14 height 14
radio input "true"
checkbox input "false"
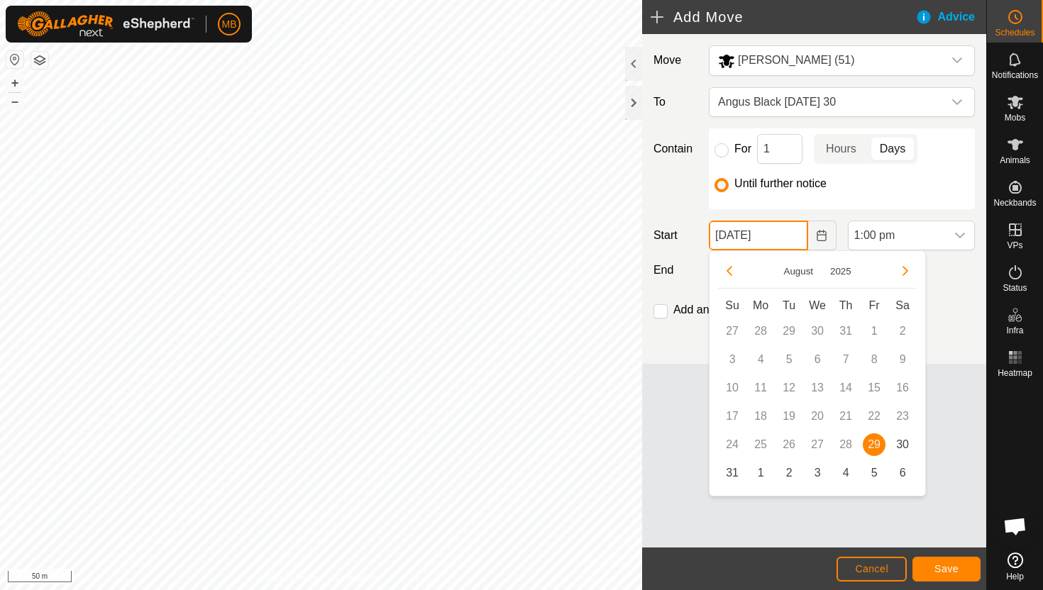
click at [792, 235] on input "[DATE]" at bounding box center [758, 236] width 99 height 30
click at [910, 438] on span "30" at bounding box center [902, 444] width 23 height 23
type input "[DATE]"
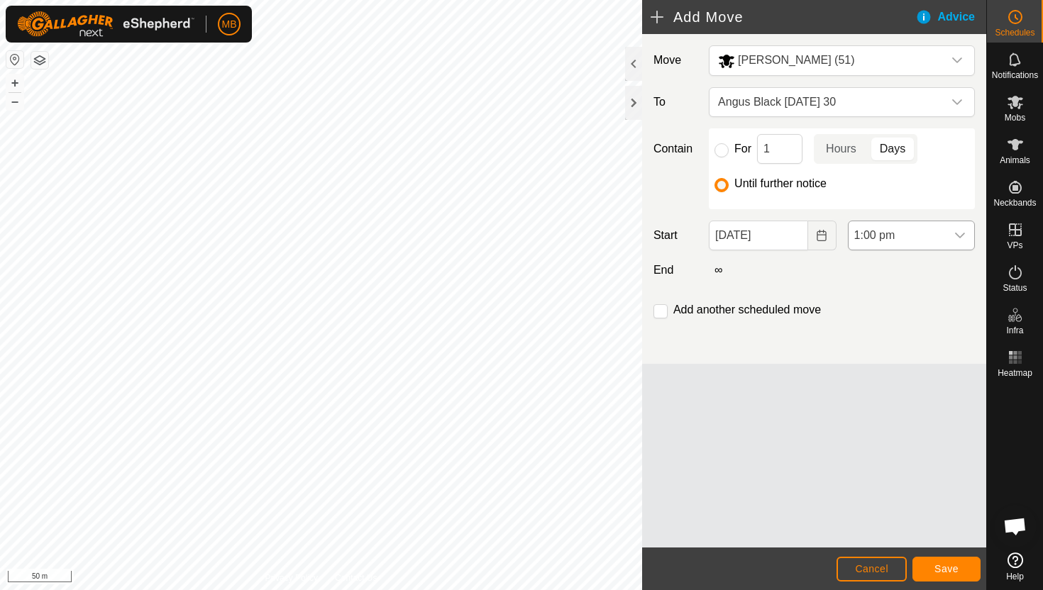
click at [951, 234] on div "dropdown trigger" at bounding box center [960, 235] width 28 height 28
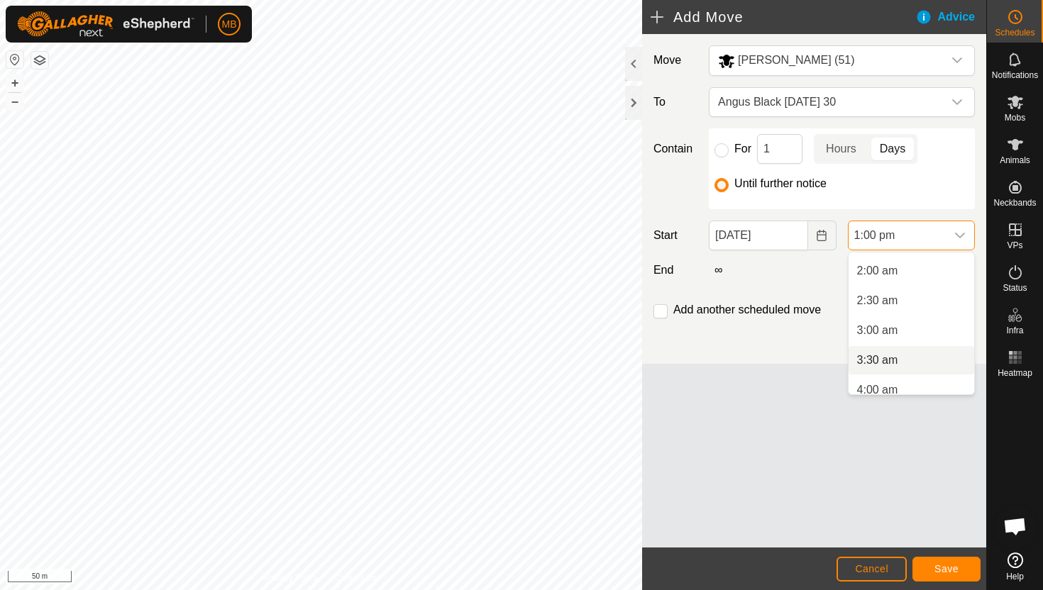
scroll to position [0, 0]
click at [923, 355] on li "1:30 am" at bounding box center [911, 356] width 126 height 28
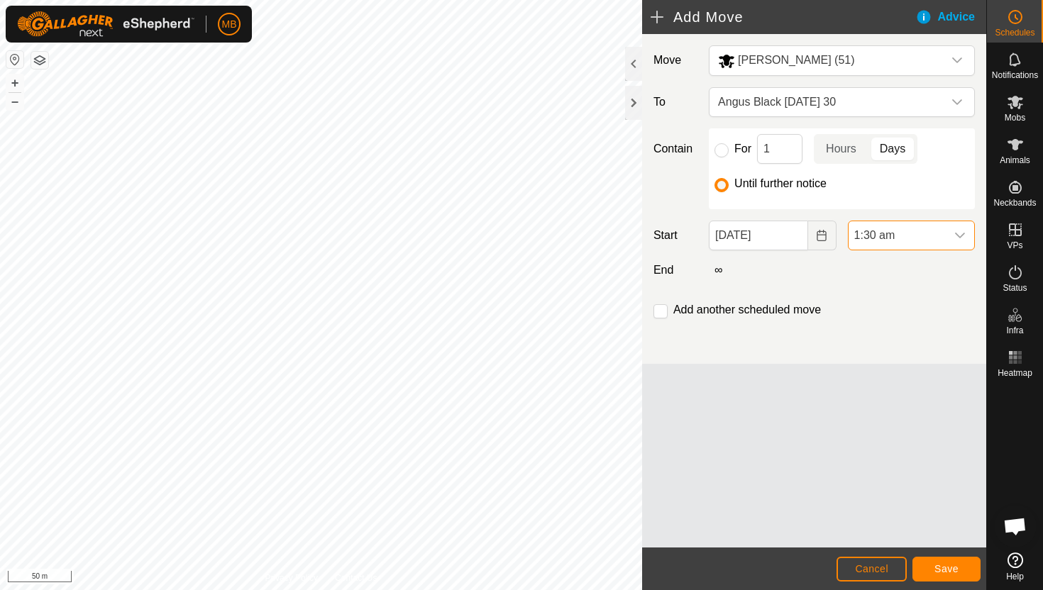
scroll to position [661, 0]
click at [660, 310] on input "checkbox" at bounding box center [660, 311] width 14 height 14
click at [946, 565] on span "Save" at bounding box center [946, 568] width 24 height 11
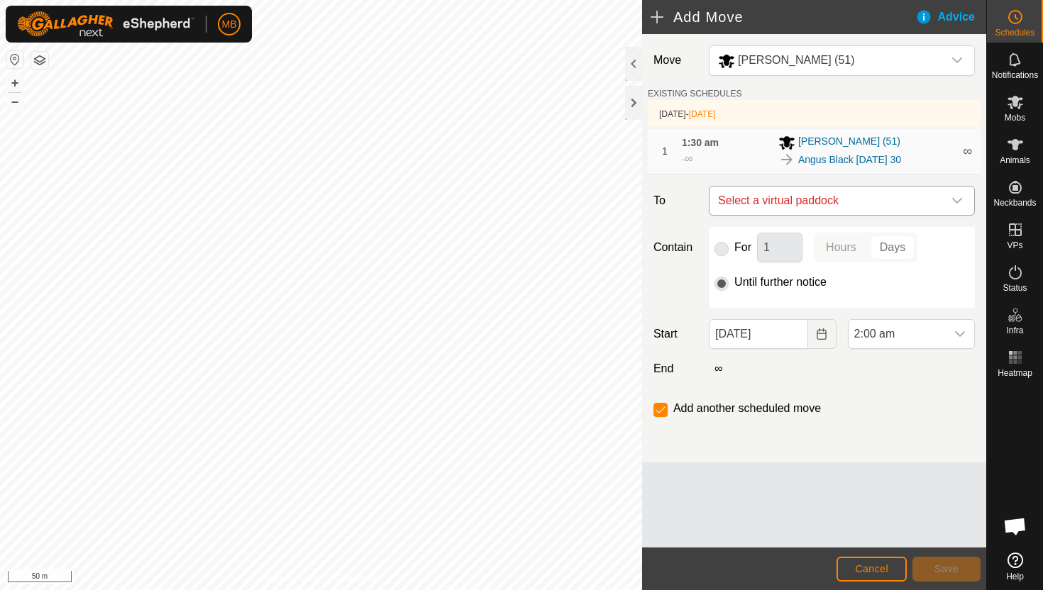
click at [946, 196] on div "dropdown trigger" at bounding box center [957, 201] width 28 height 28
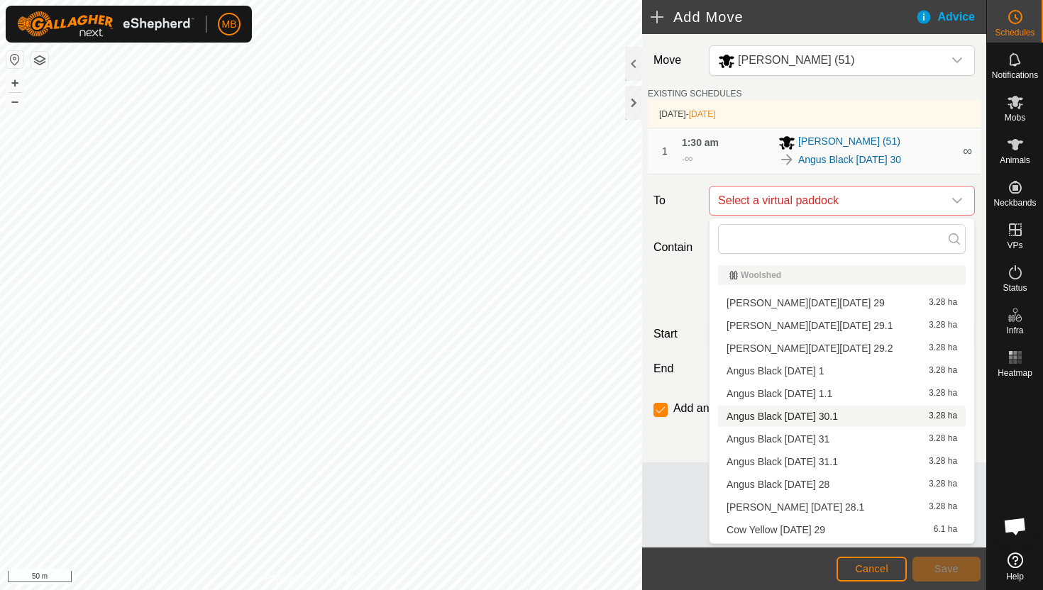
click at [836, 414] on li "Angus Black [DATE] 30.1 3.28 ha" at bounding box center [842, 416] width 248 height 21
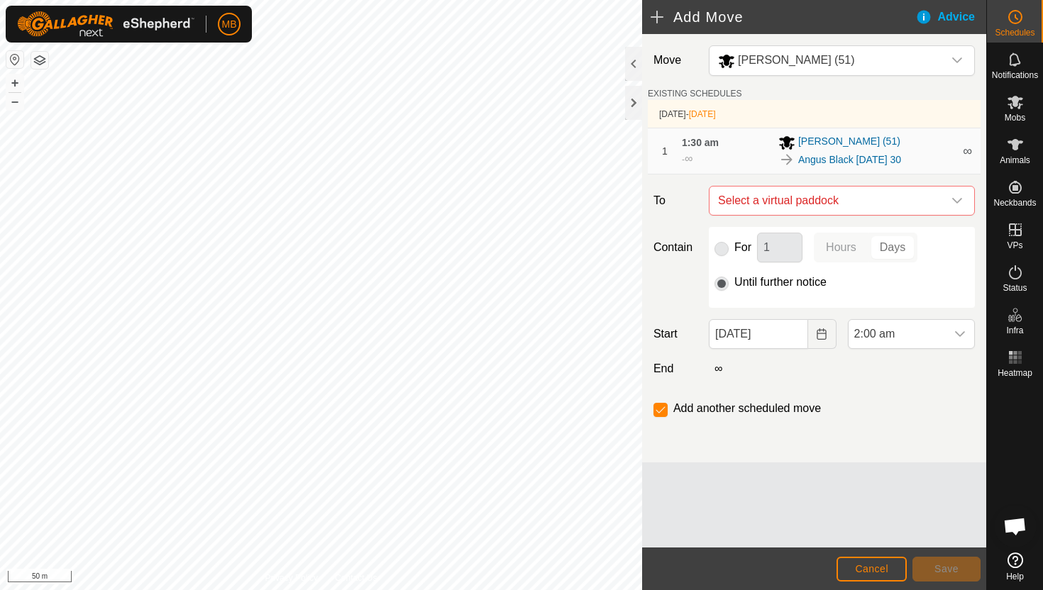
checkbox input "false"
click at [948, 331] on div "dropdown trigger" at bounding box center [960, 334] width 28 height 28
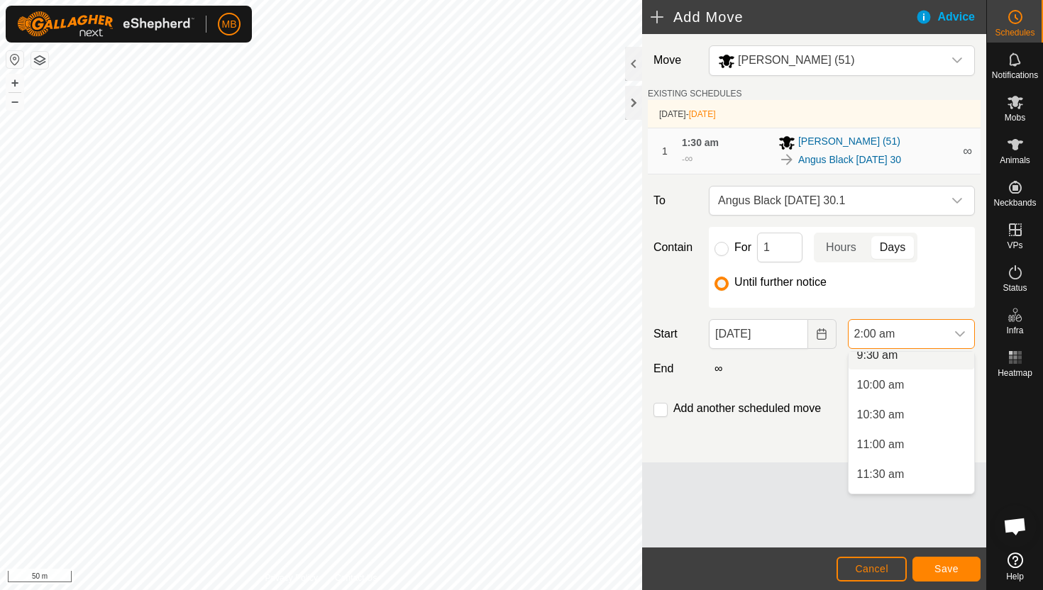
scroll to position [580, 0]
click at [916, 443] on li "11:00 am" at bounding box center [911, 442] width 126 height 28
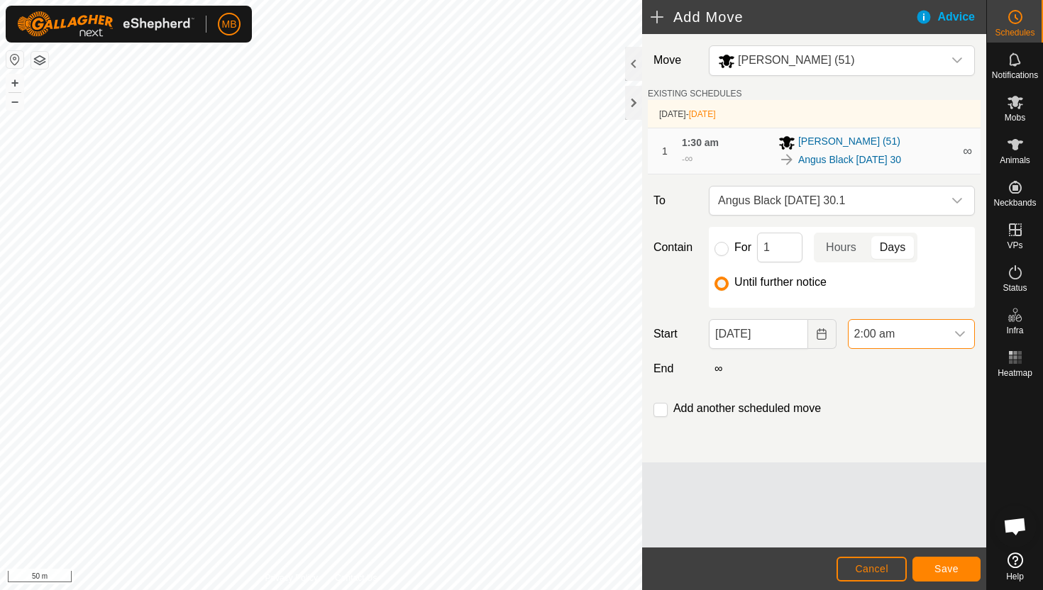
scroll to position [119, 0]
click at [941, 567] on span "Save" at bounding box center [946, 568] width 24 height 11
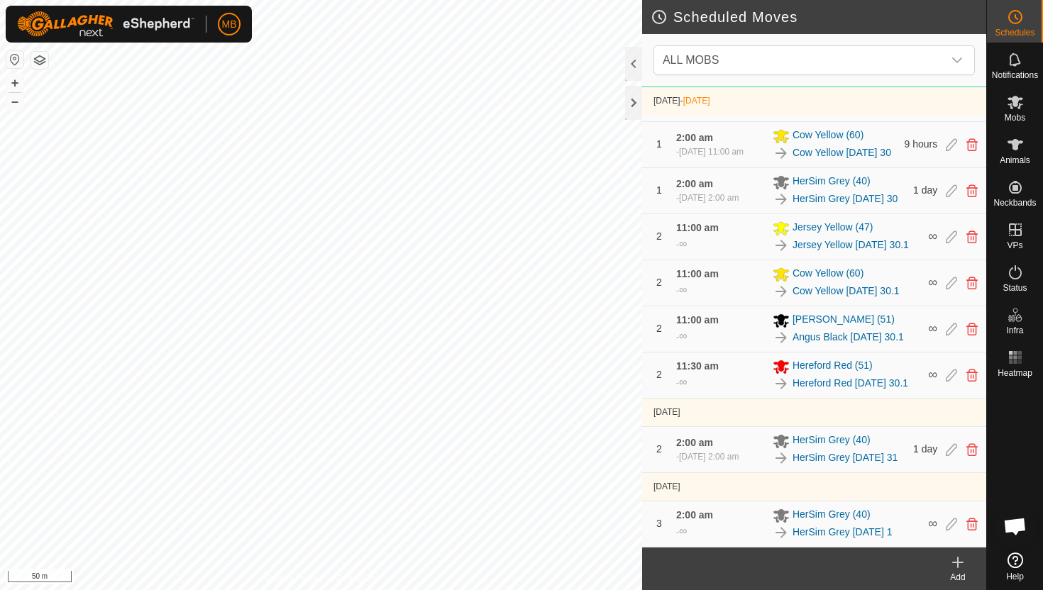
scroll to position [1022, 0]
